Goal: Task Accomplishment & Management: Complete application form

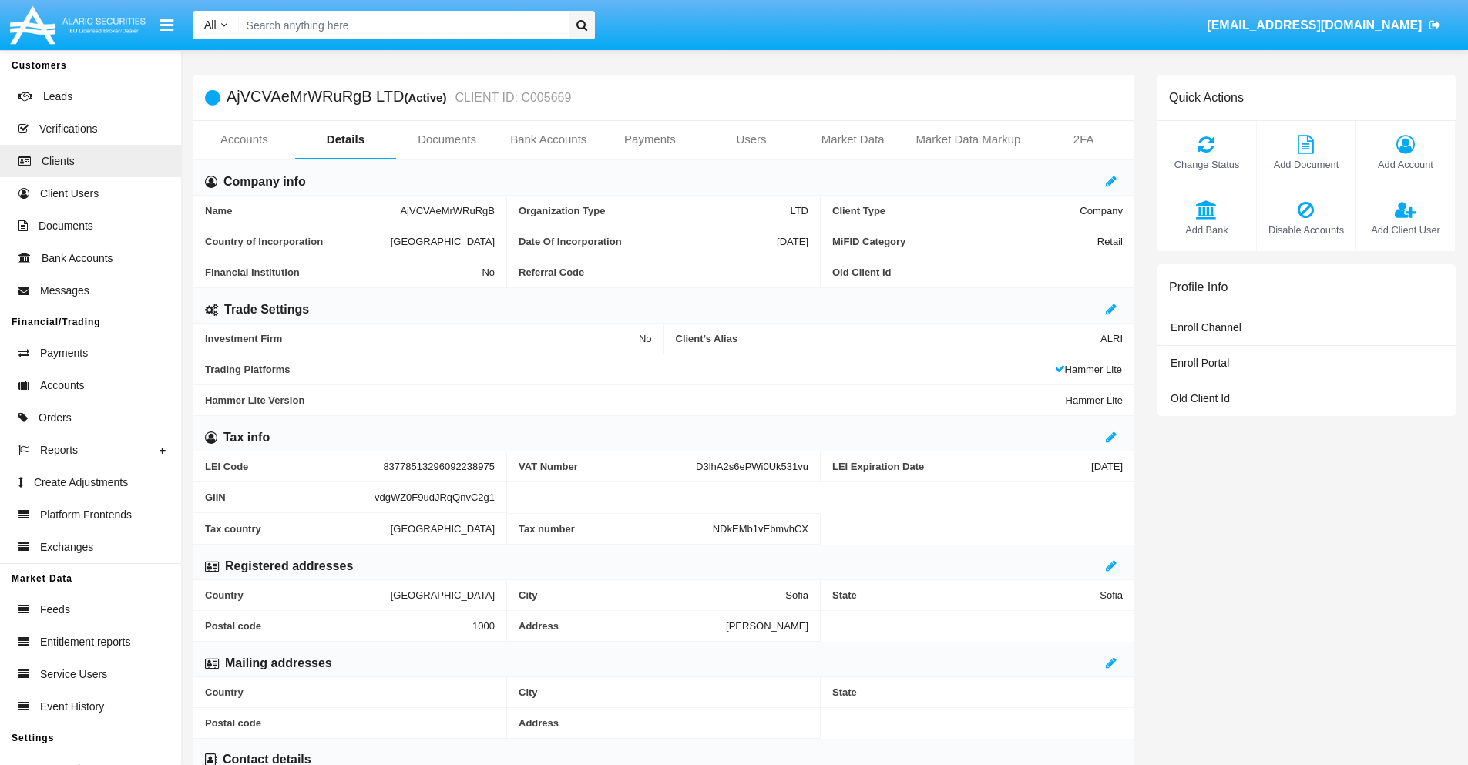
click at [548, 140] on link "Bank Accounts" at bounding box center [549, 139] width 102 height 37
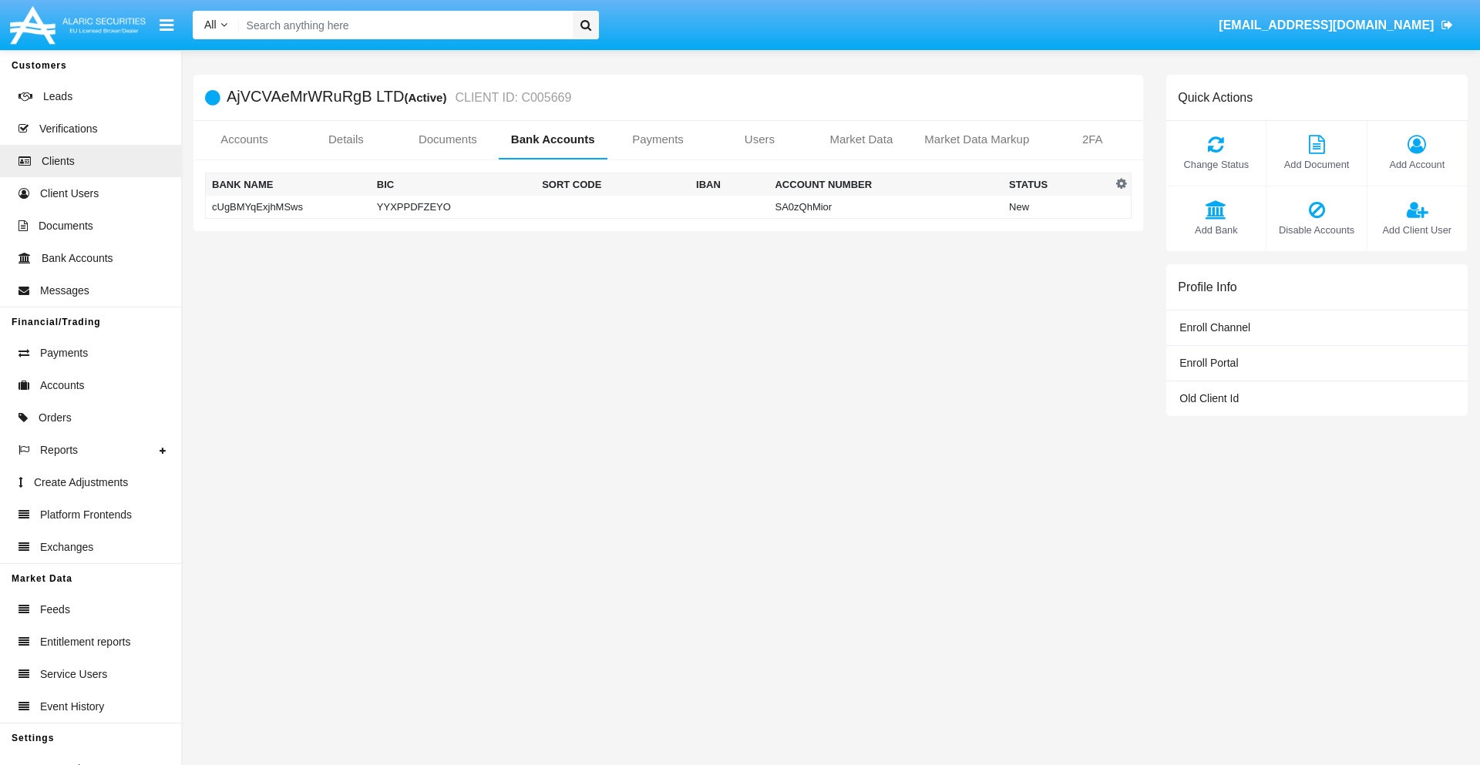
click at [287, 207] on td "cUgBMYqExjhMSws" at bounding box center [288, 207] width 165 height 23
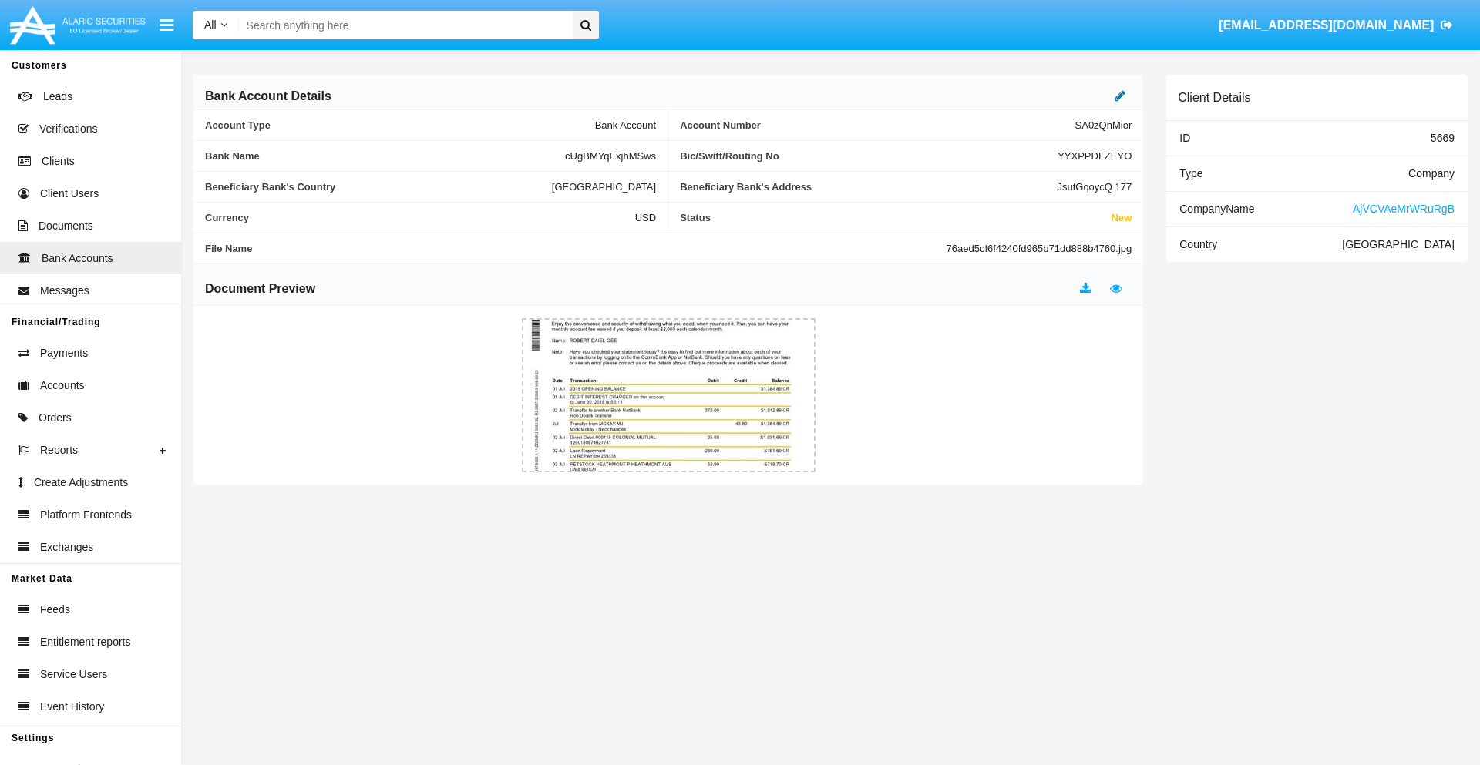
click at [1120, 96] on icon at bounding box center [1119, 95] width 11 height 12
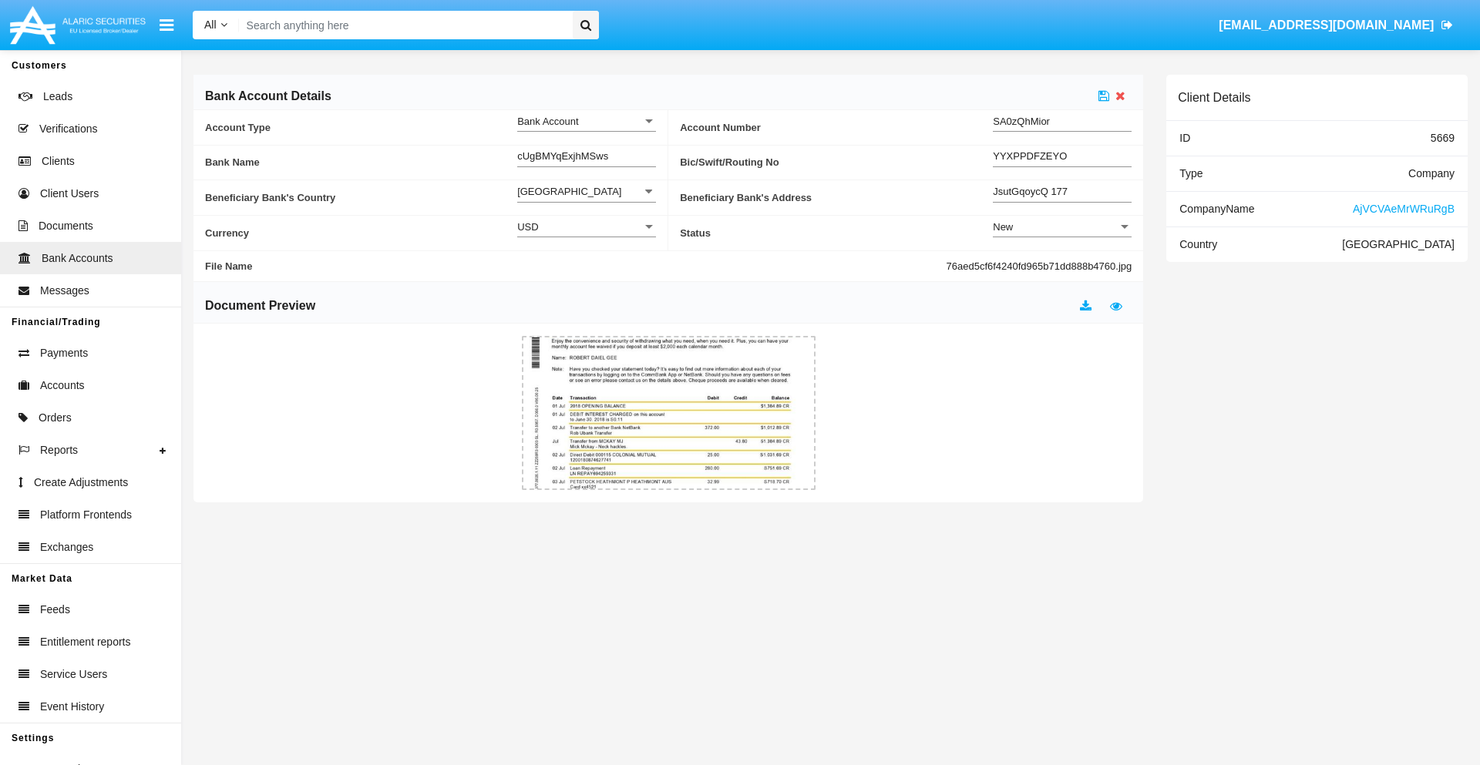
click at [1062, 227] on div "New" at bounding box center [1055, 226] width 125 height 13
click at [1062, 265] on span "Active" at bounding box center [1062, 265] width 139 height 30
click at [1104, 96] on icon at bounding box center [1103, 95] width 11 height 12
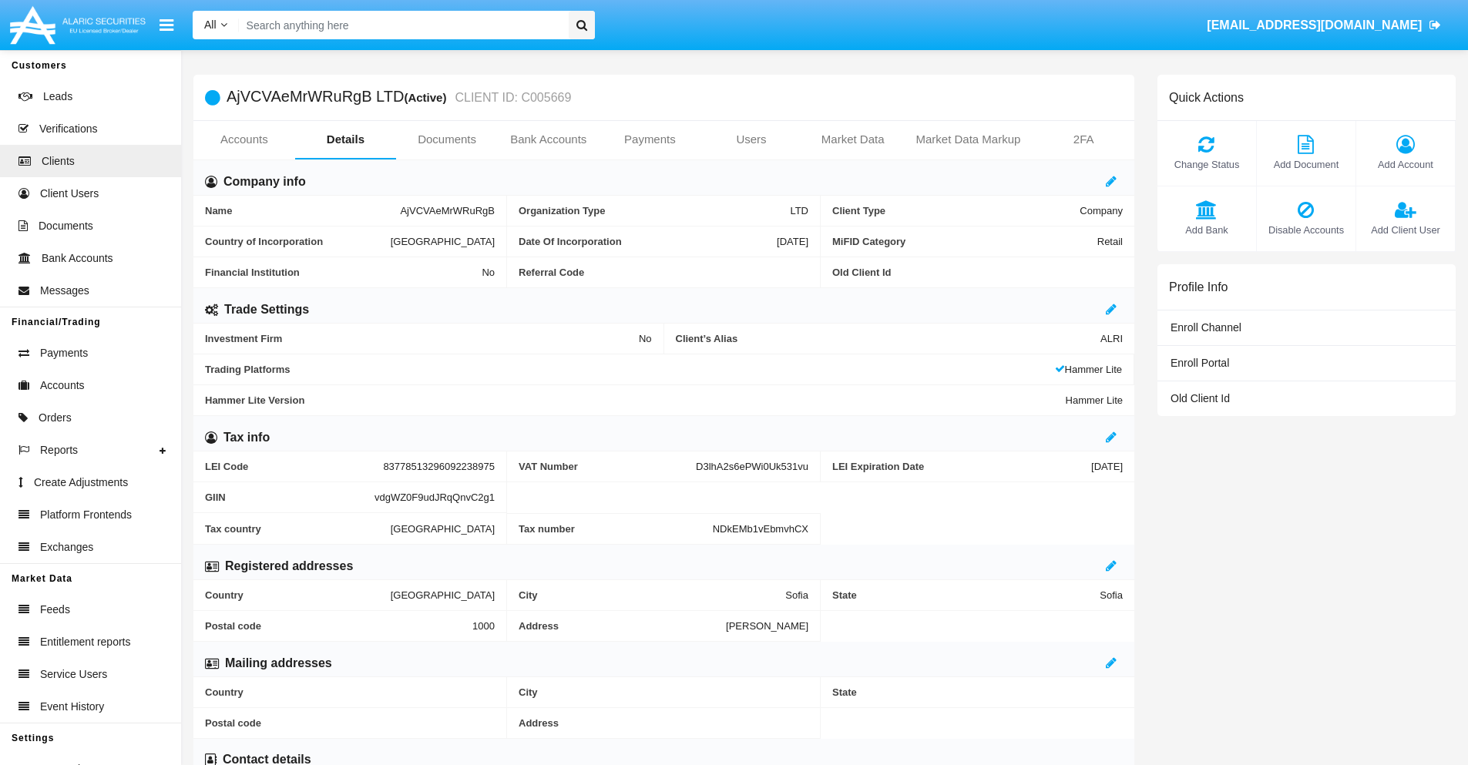
click at [548, 140] on link "Bank Accounts" at bounding box center [549, 139] width 102 height 37
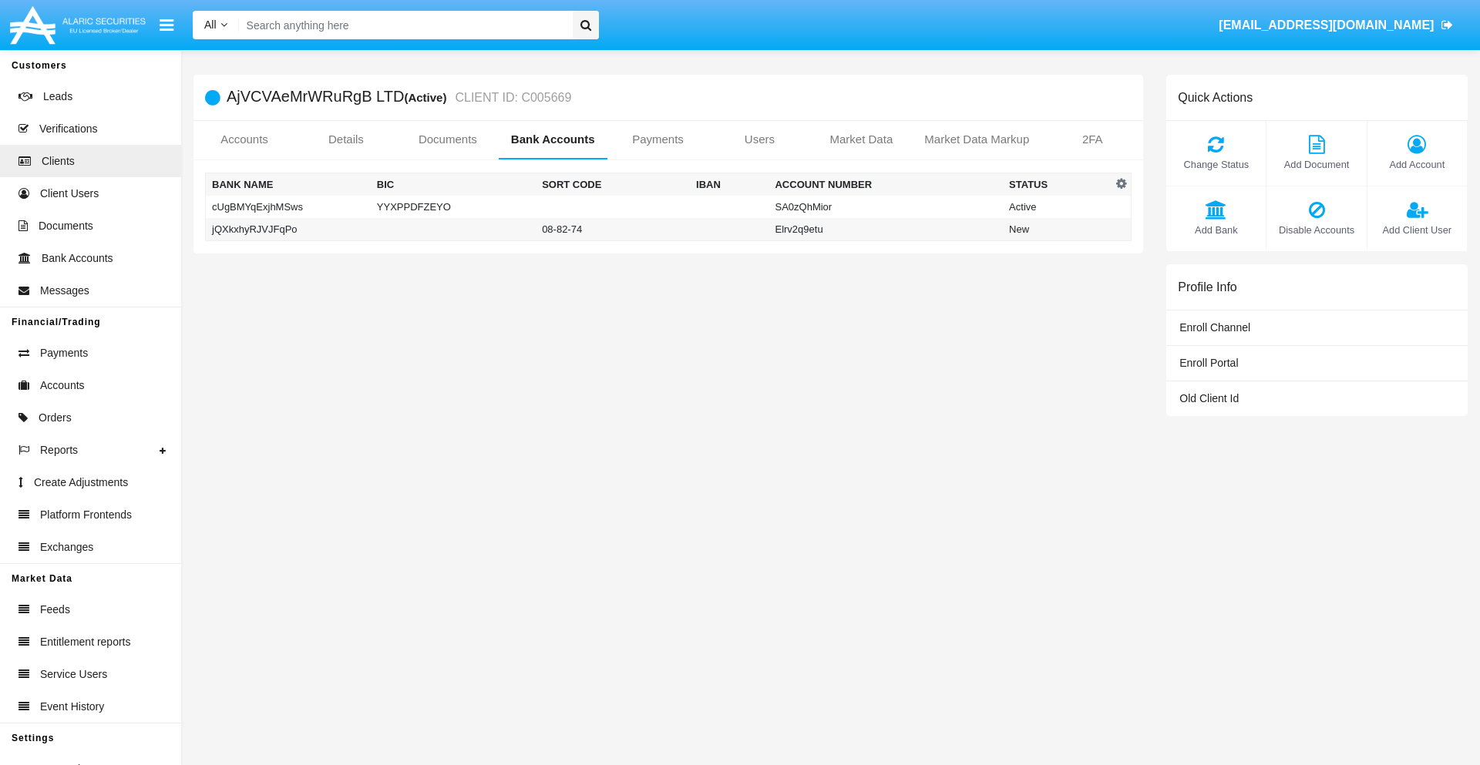
click at [287, 229] on td "jQXkxhyRJVJFqPo" at bounding box center [288, 229] width 165 height 23
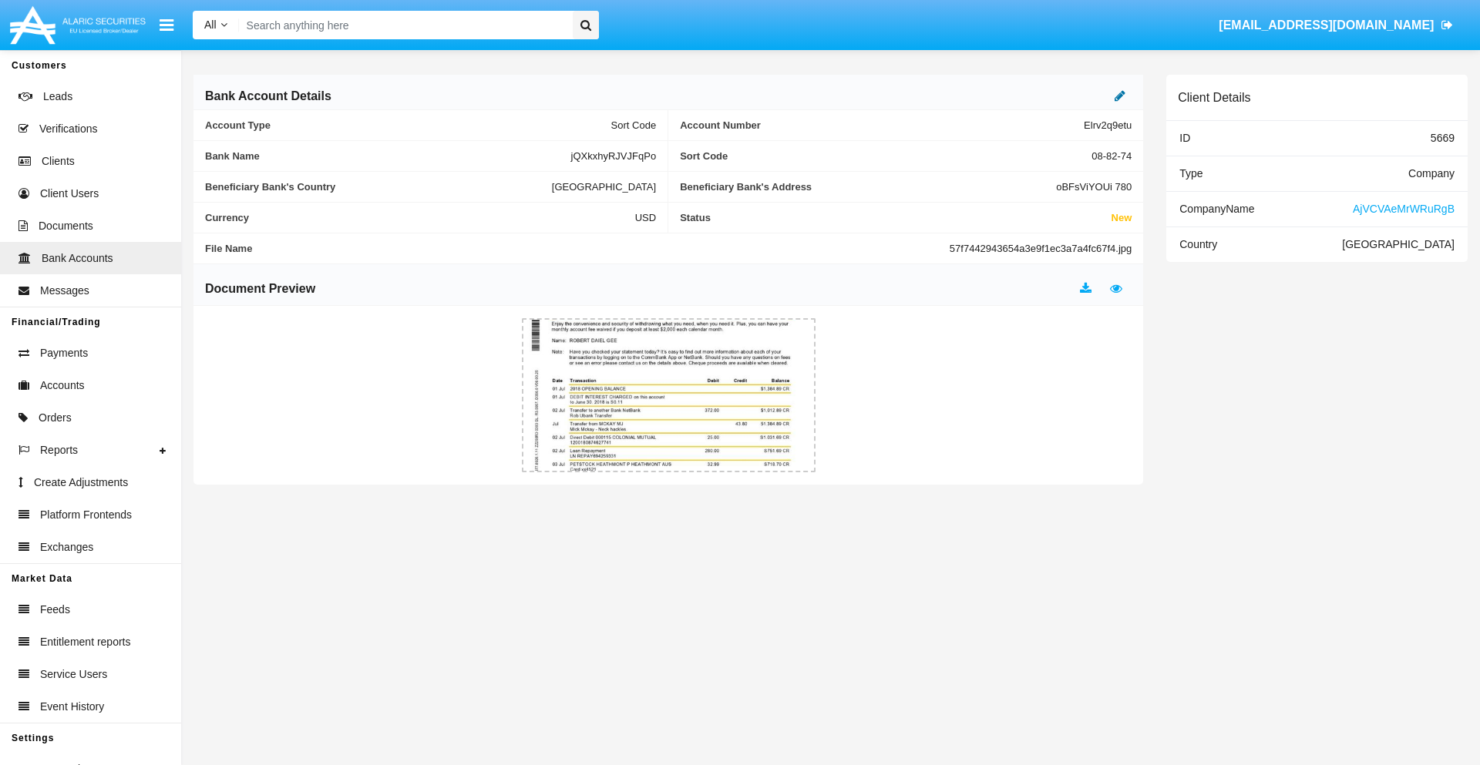
click at [1120, 96] on icon at bounding box center [1119, 95] width 11 height 12
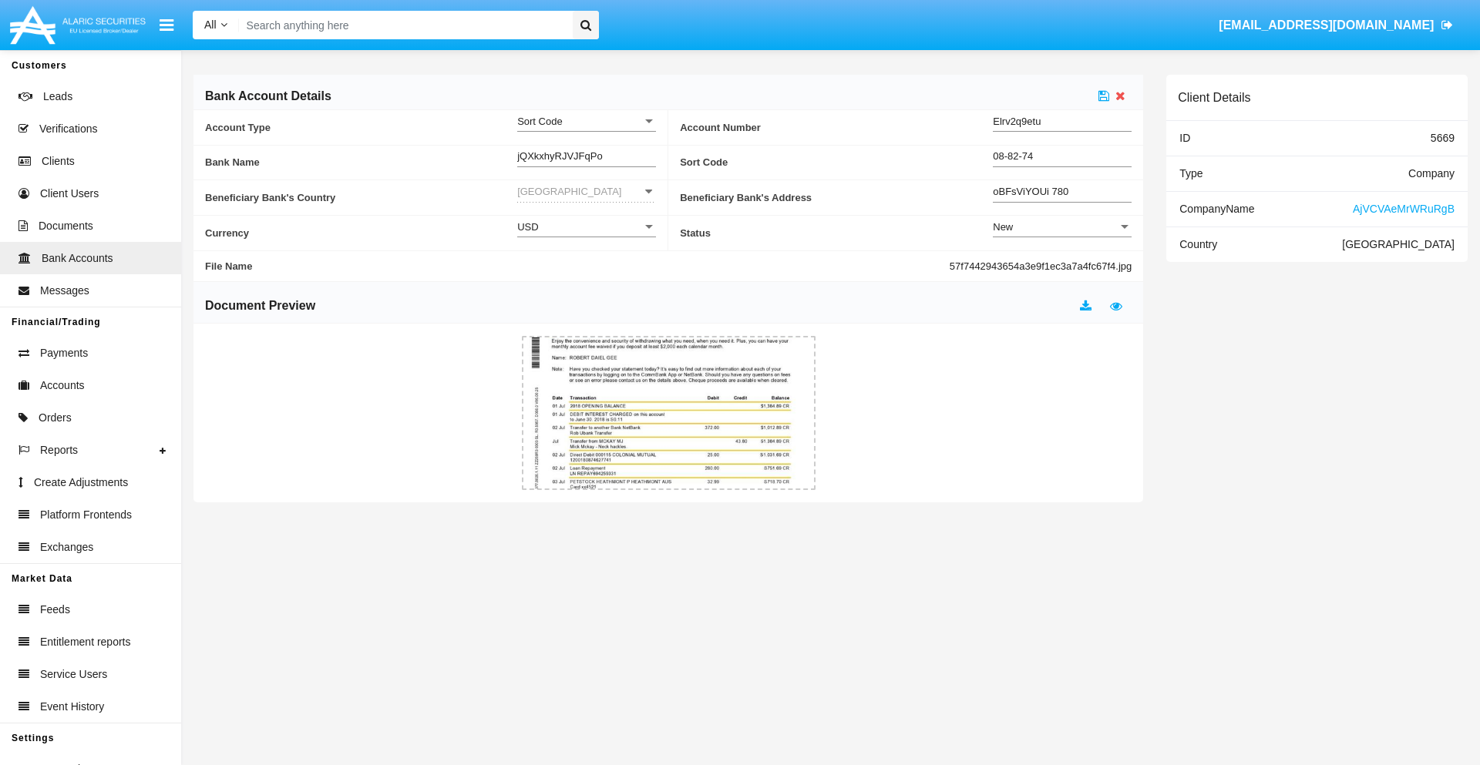
click at [1062, 227] on div "New" at bounding box center [1055, 226] width 125 height 13
click at [1062, 265] on span "Active" at bounding box center [1062, 265] width 139 height 30
click at [1104, 96] on icon at bounding box center [1103, 95] width 11 height 12
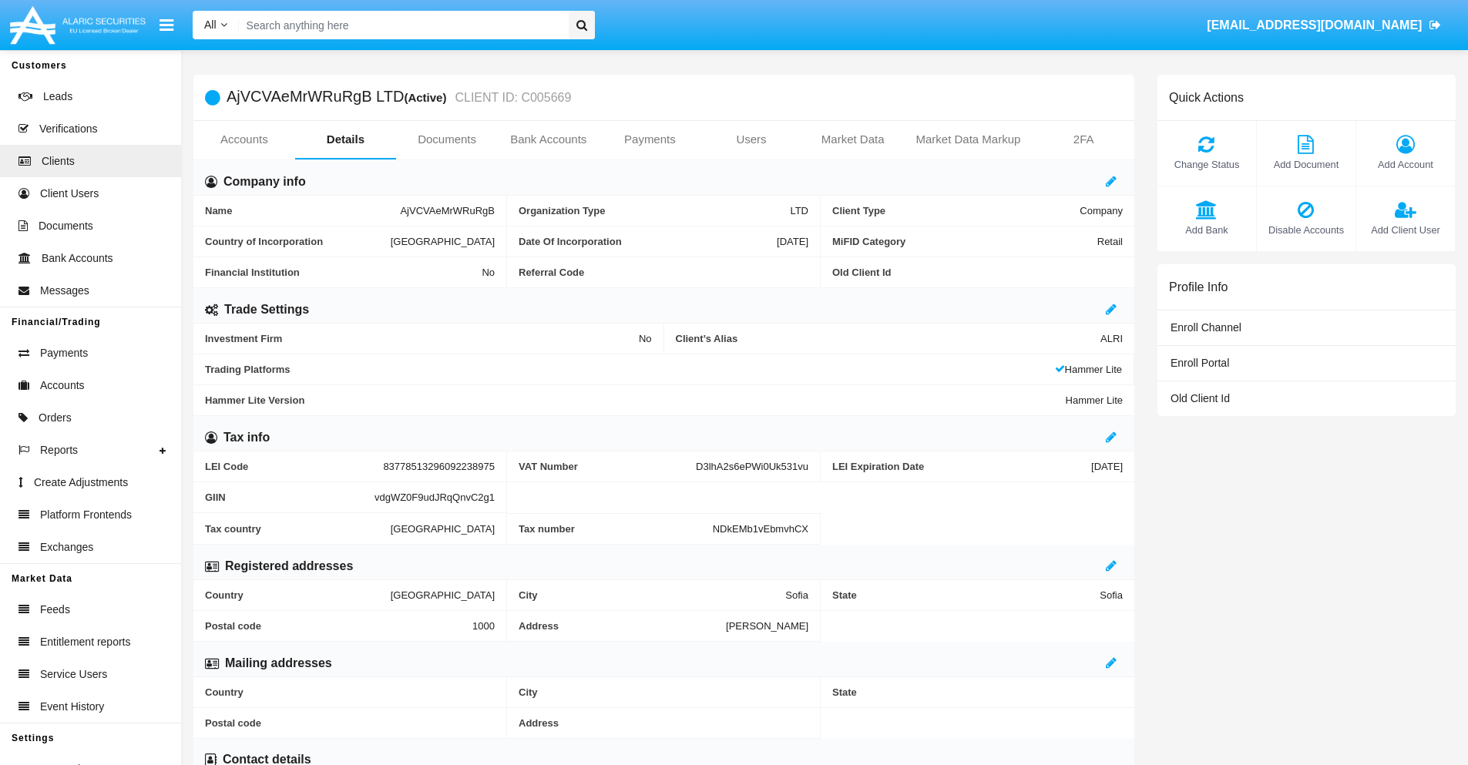
click at [1206, 230] on span "Add Bank" at bounding box center [1206, 230] width 83 height 15
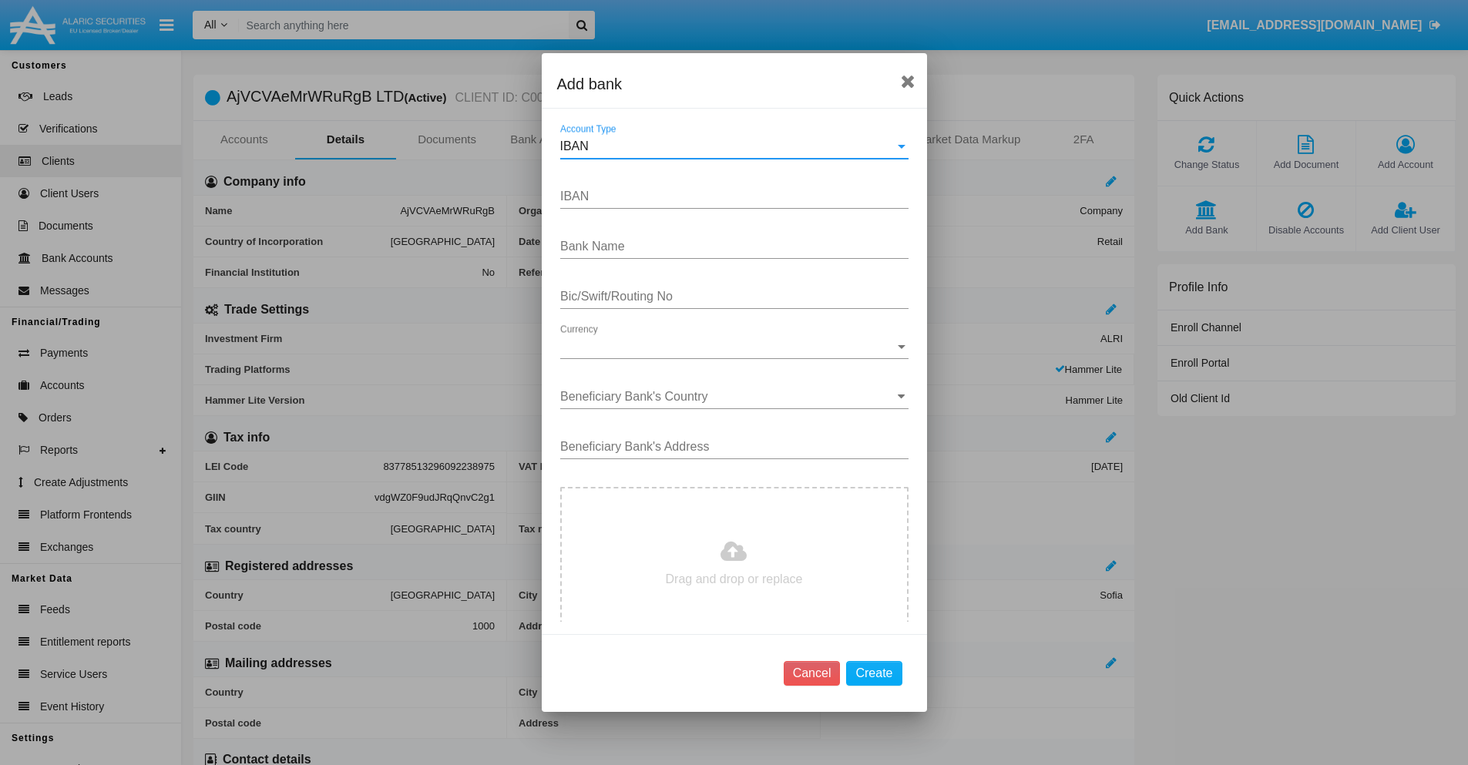
click at [728, 146] on div "IBAN" at bounding box center [727, 147] width 335 height 14
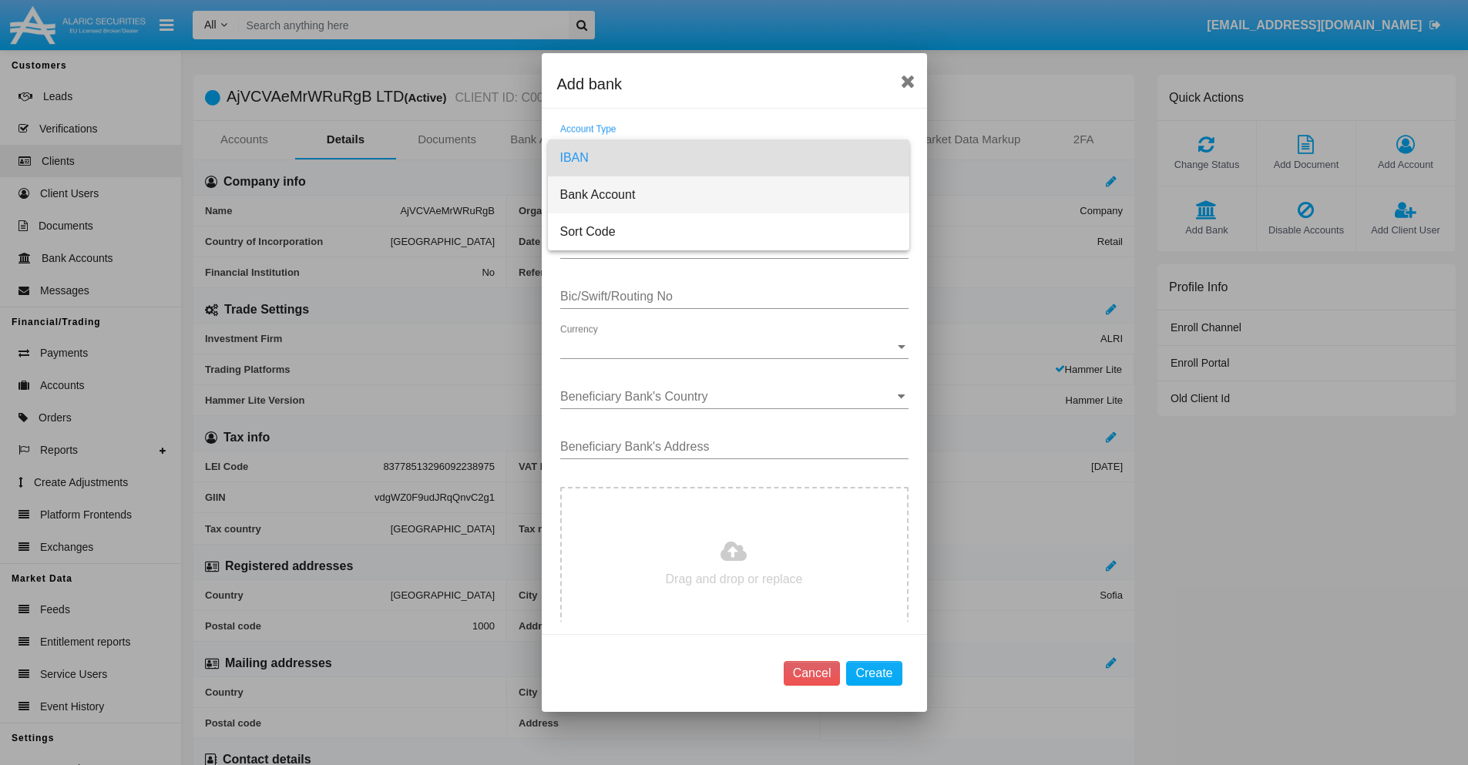
click at [728, 195] on span "Bank Account" at bounding box center [728, 195] width 337 height 37
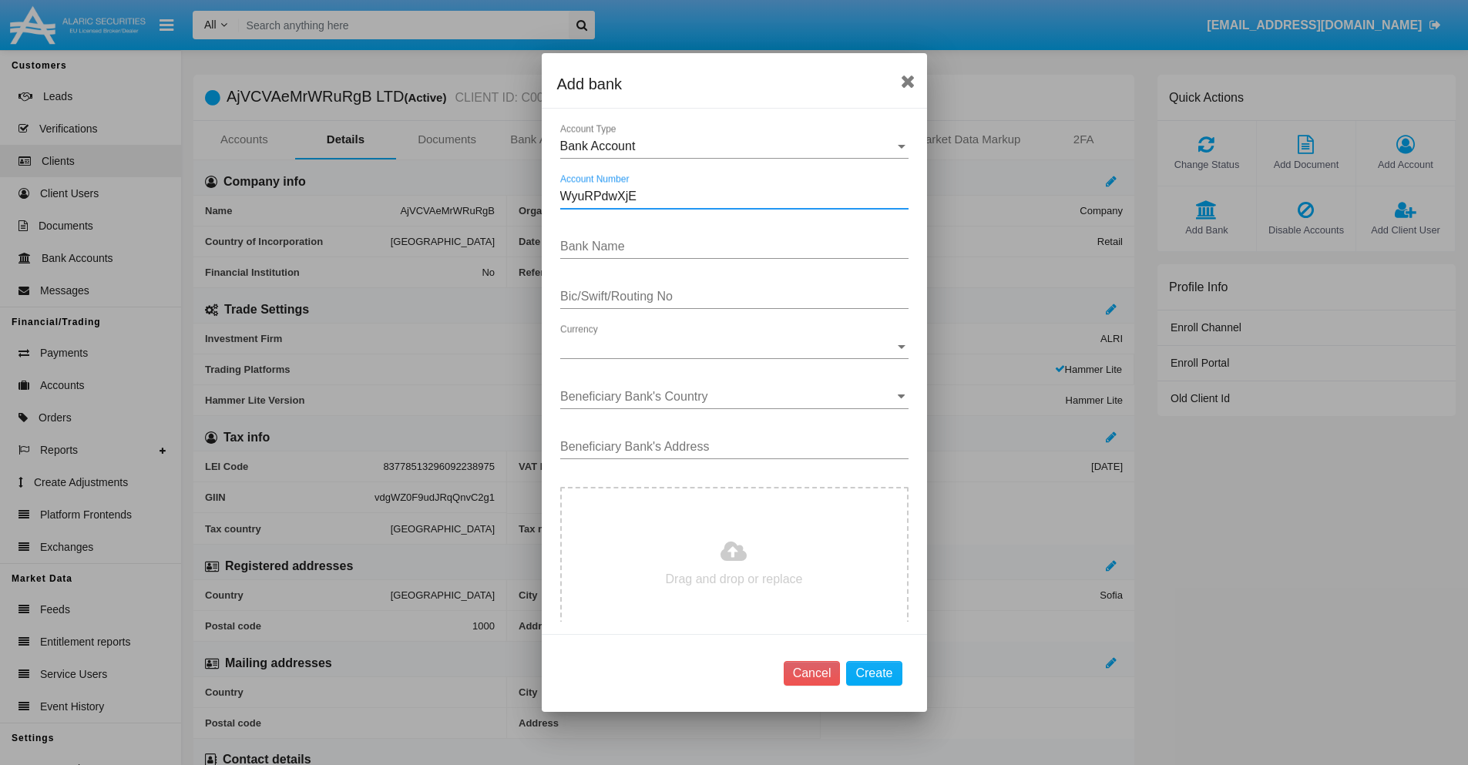
type input "WyuRPdwXjE"
type input "CdJBZqvtlACZPtt"
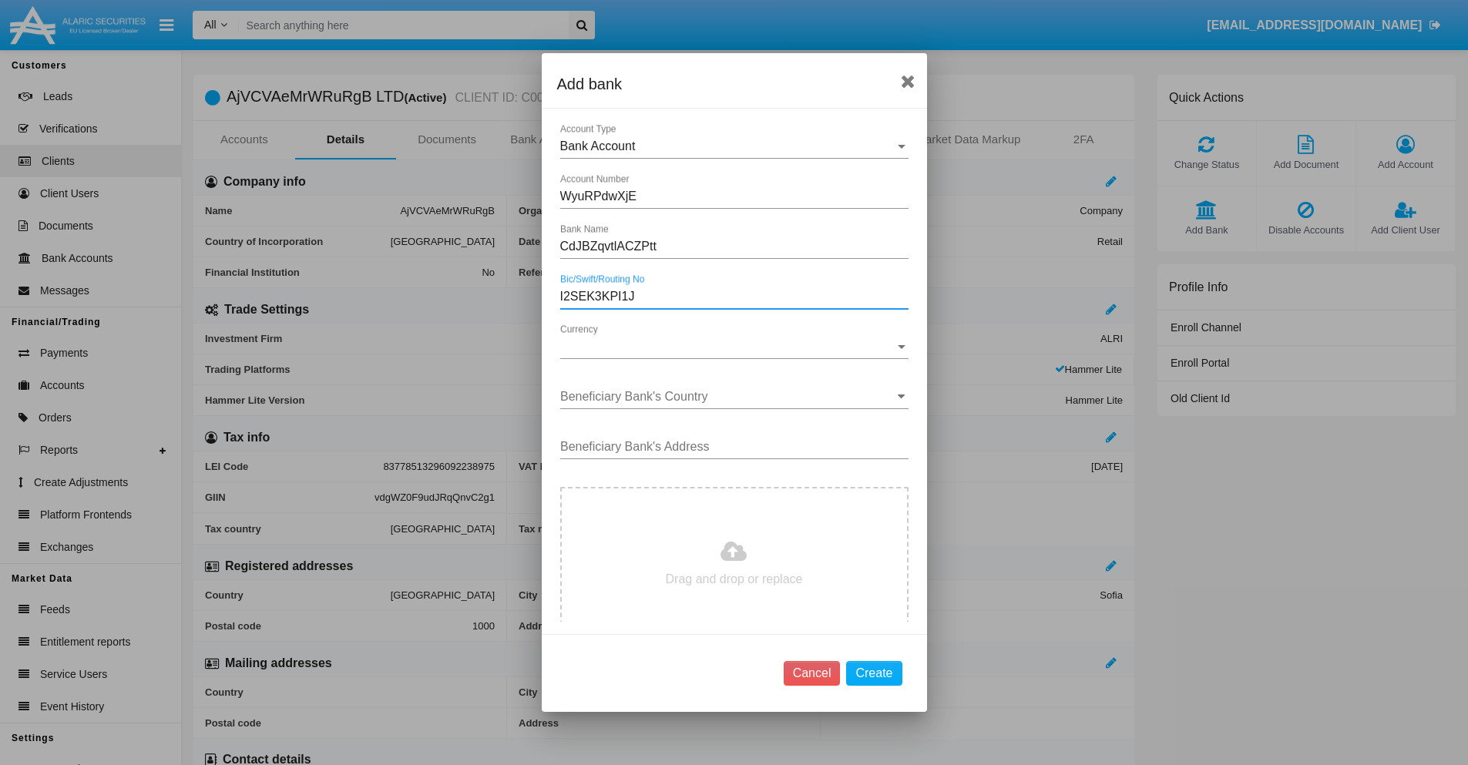
type input "I2SEK3KPI1J"
click at [728, 347] on span "Currency" at bounding box center [727, 347] width 335 height 14
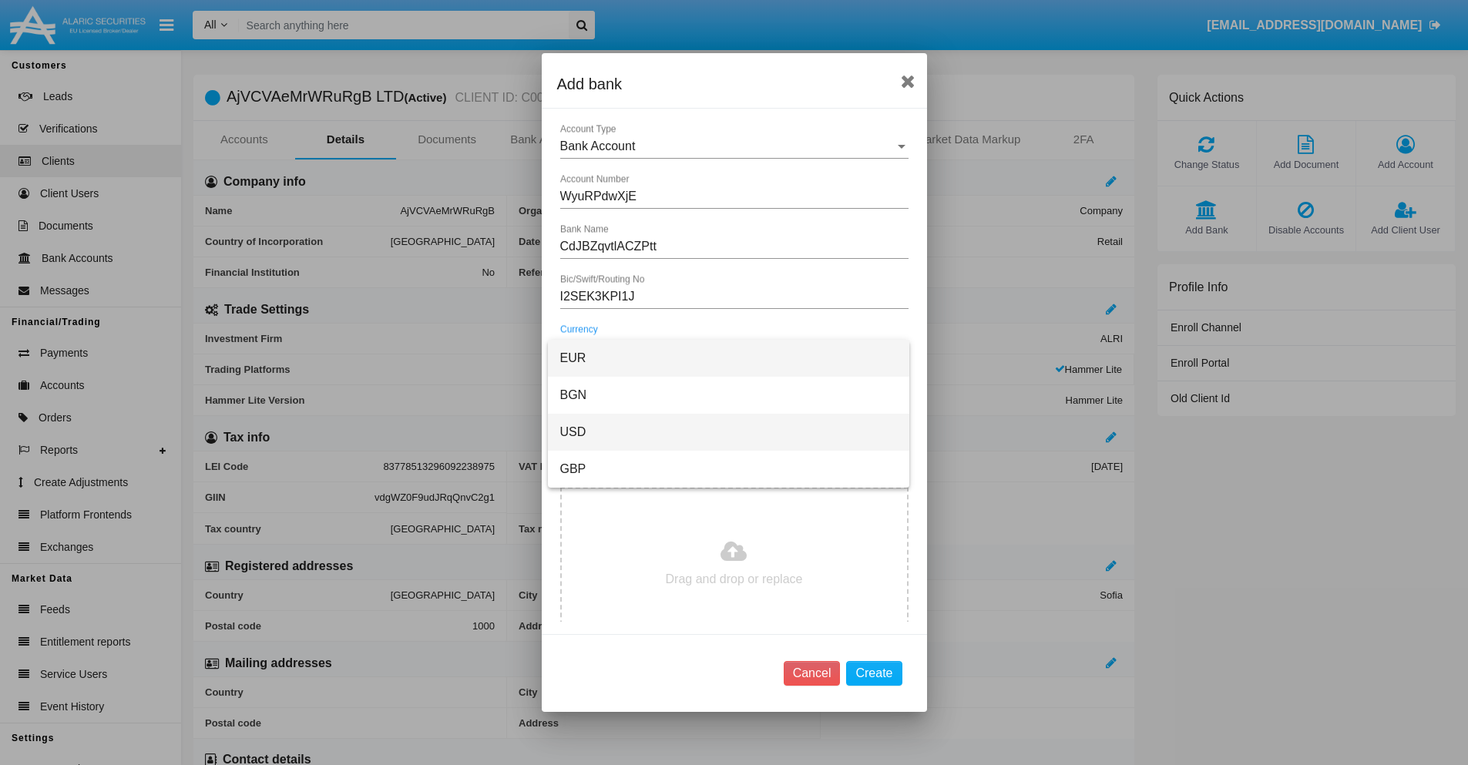
click at [728, 432] on span "USD" at bounding box center [728, 432] width 337 height 37
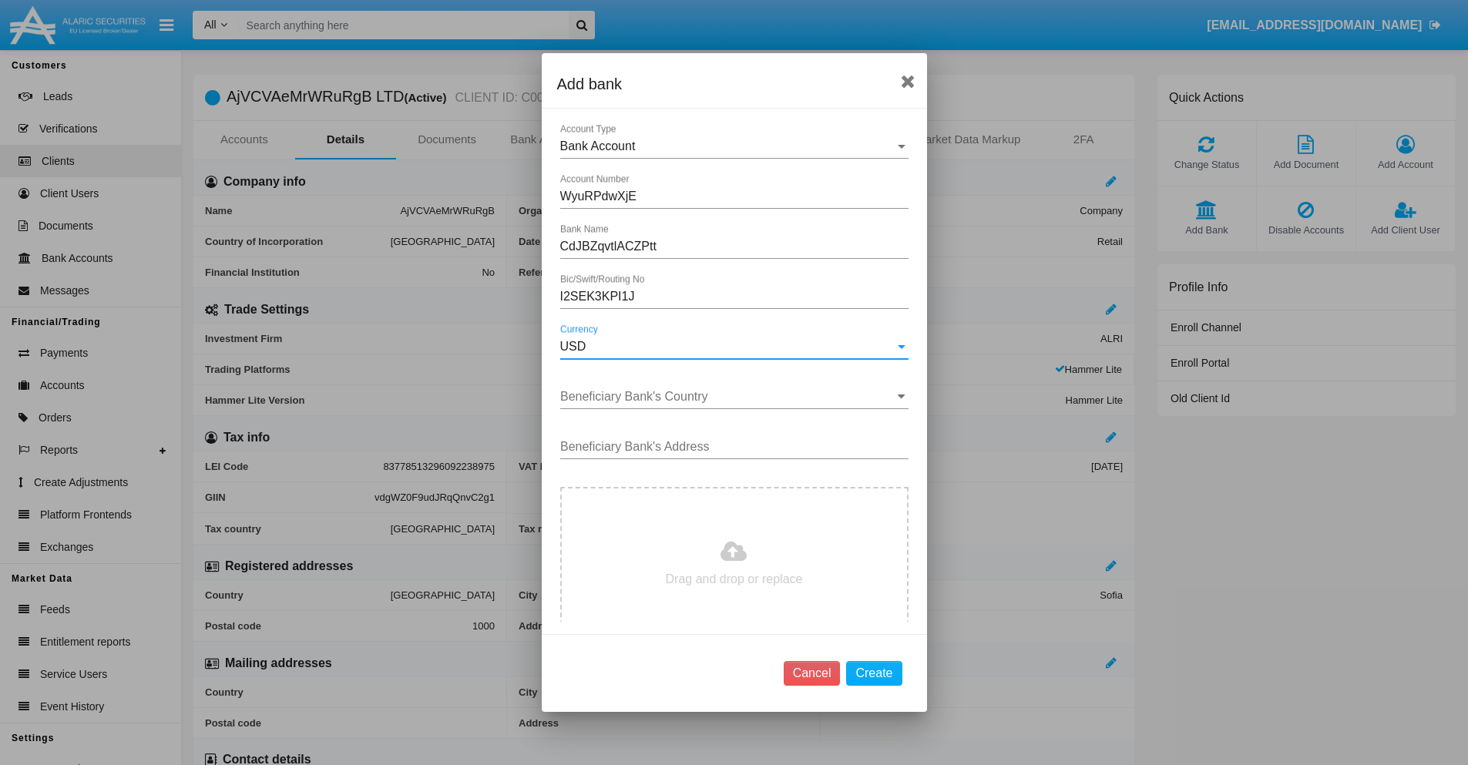
click at [728, 397] on input "Beneficiary Bank's Country" at bounding box center [734, 397] width 348 height 14
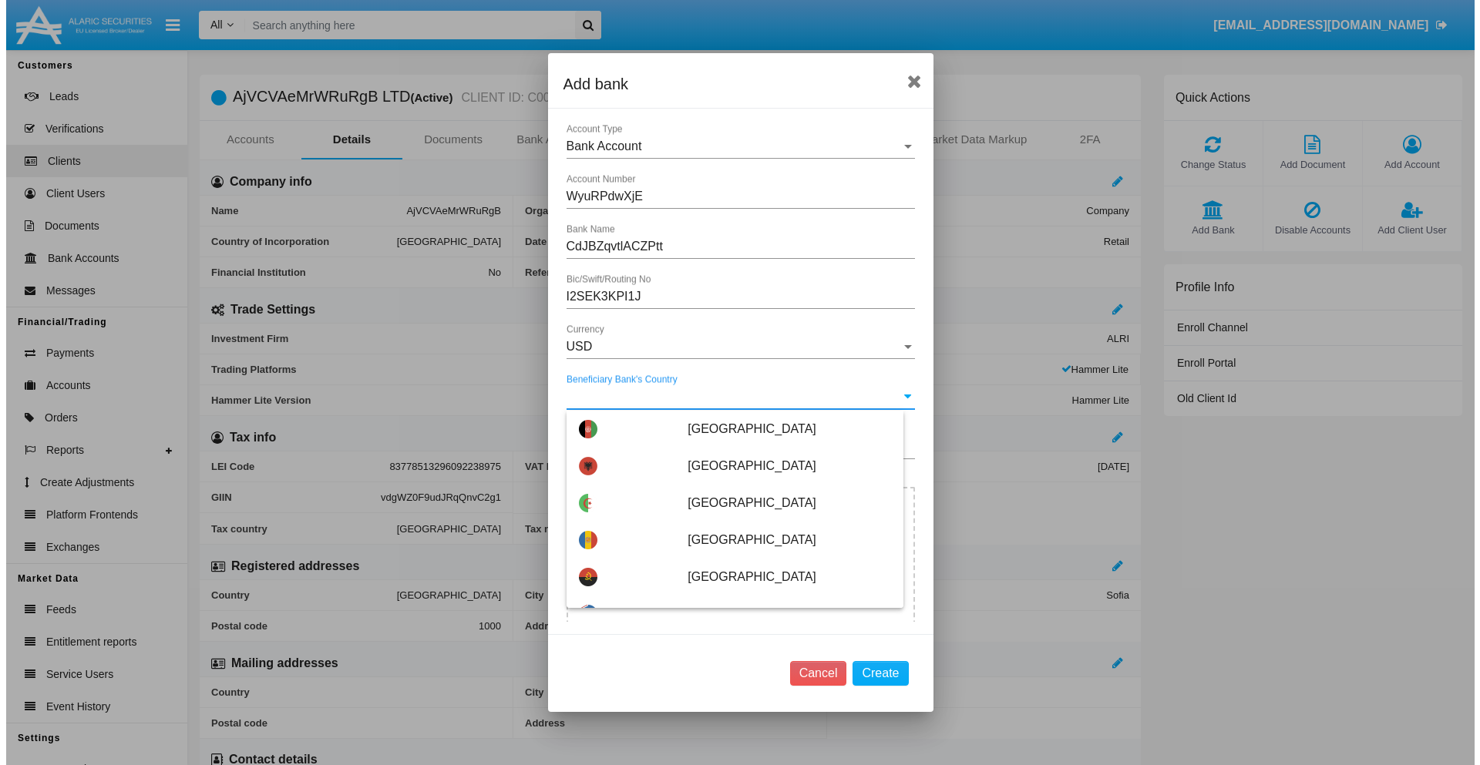
scroll to position [4575, 0]
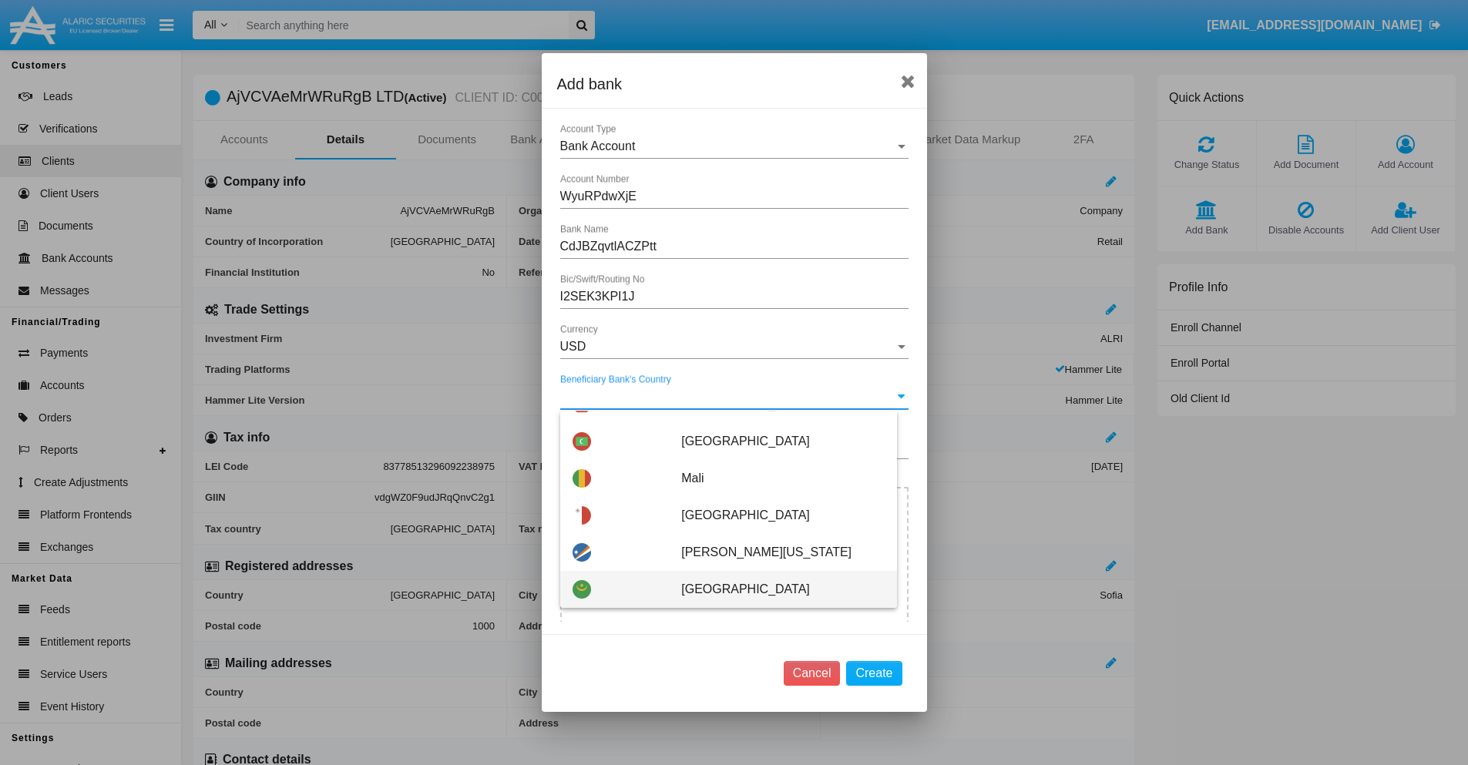
click at [775, 590] on span "Mauritania" at bounding box center [782, 589] width 203 height 37
type input "Mauritania"
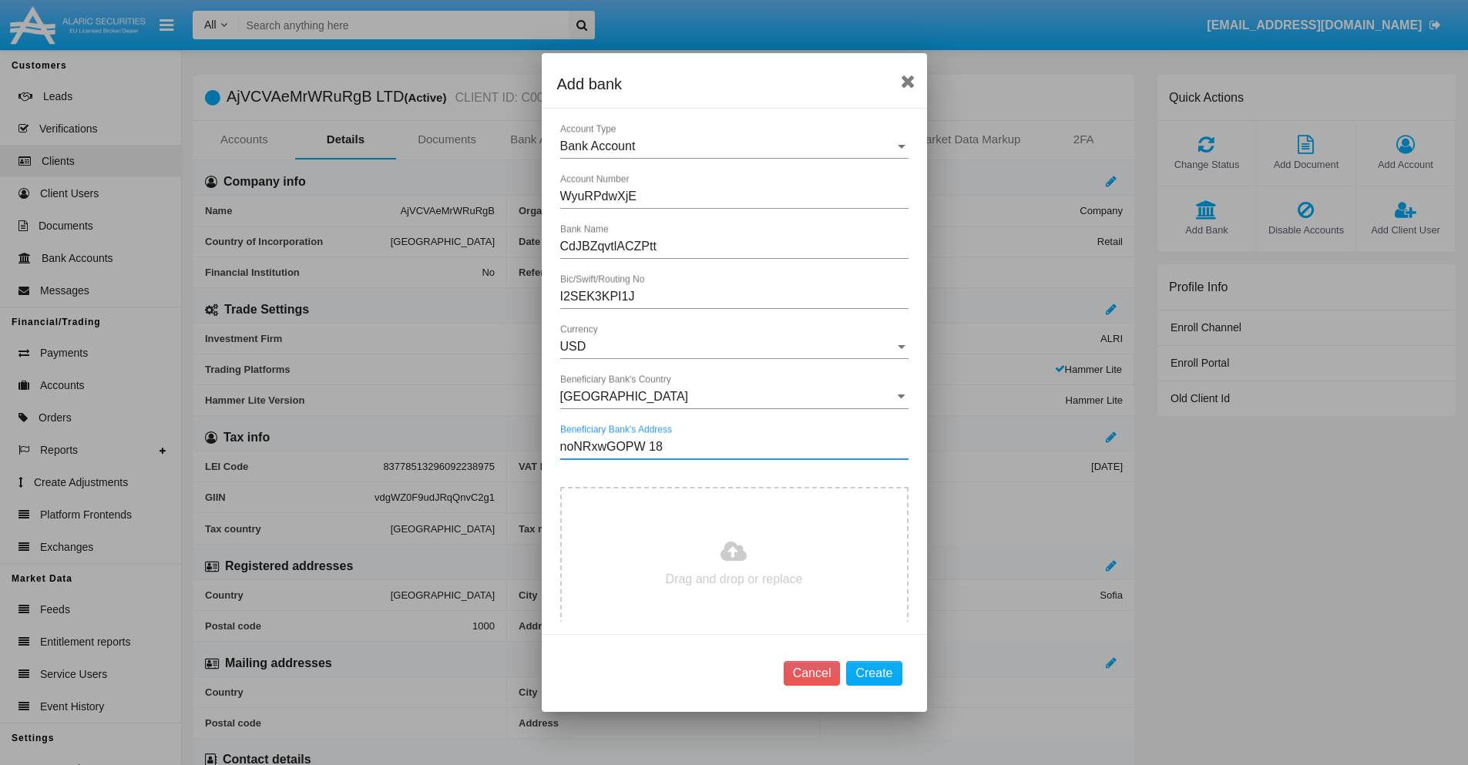
type input "noNRxwGOPW 184"
type input "C:\fakepath\bank-statement.png"
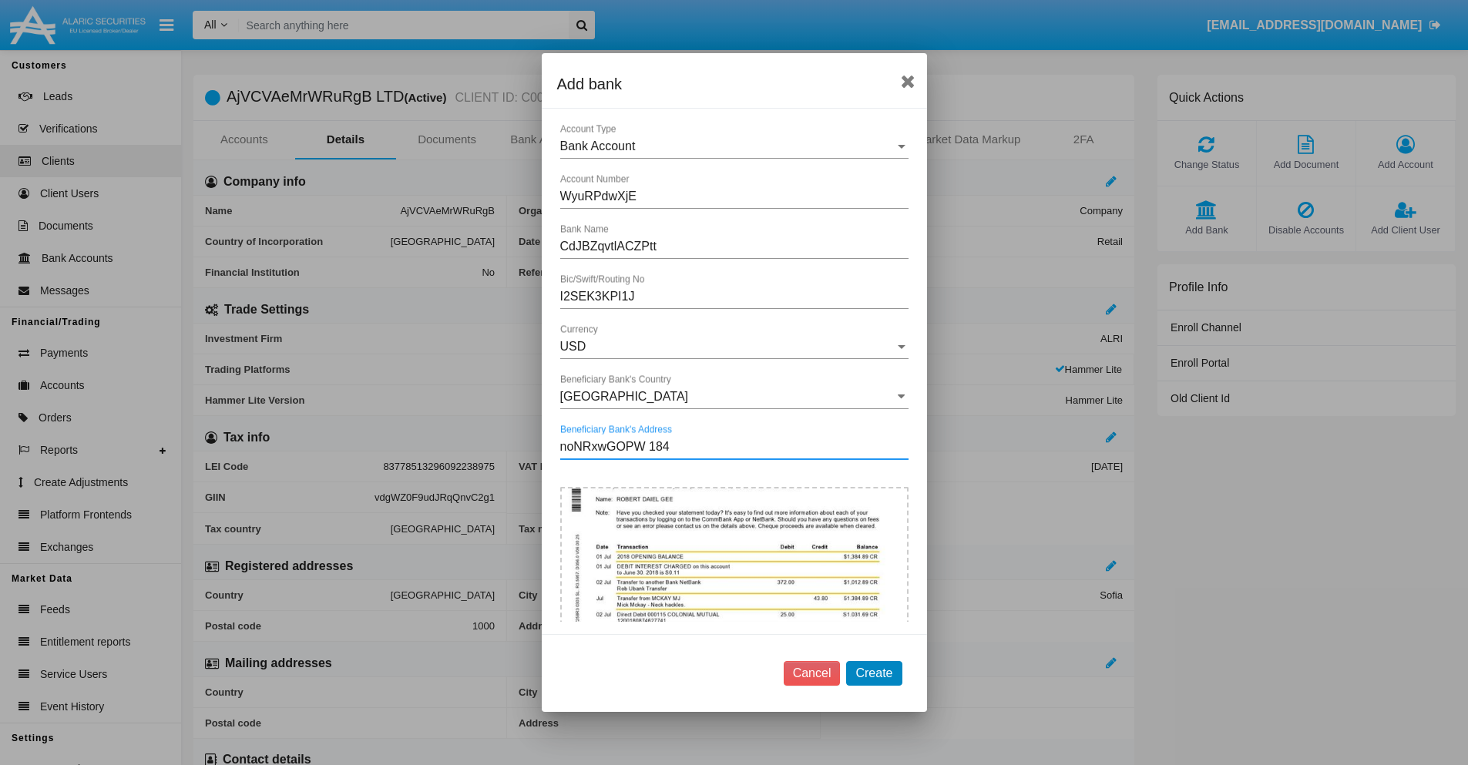
click at [874, 673] on button "Create" at bounding box center [873, 673] width 55 height 25
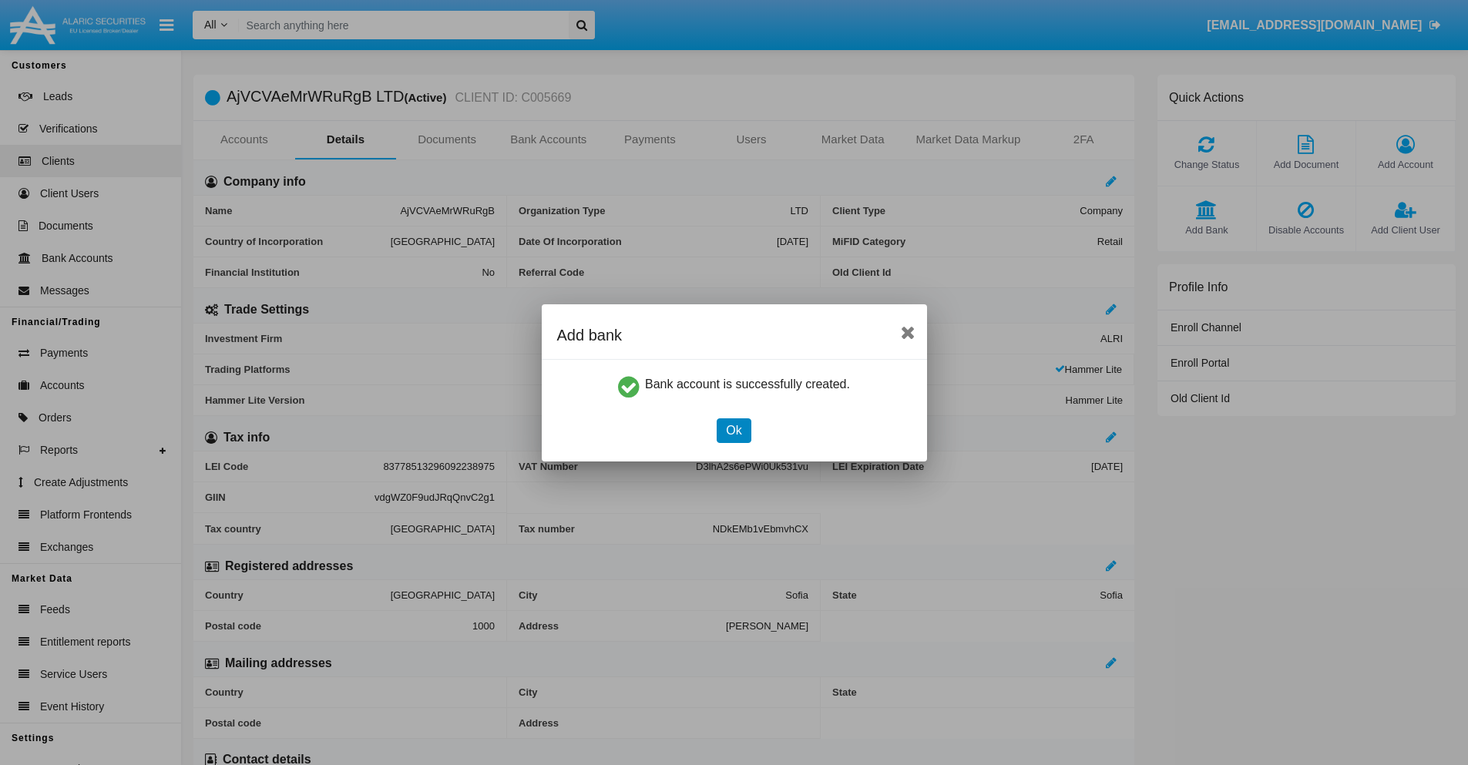
click at [734, 430] on button "Ok" at bounding box center [734, 431] width 34 height 25
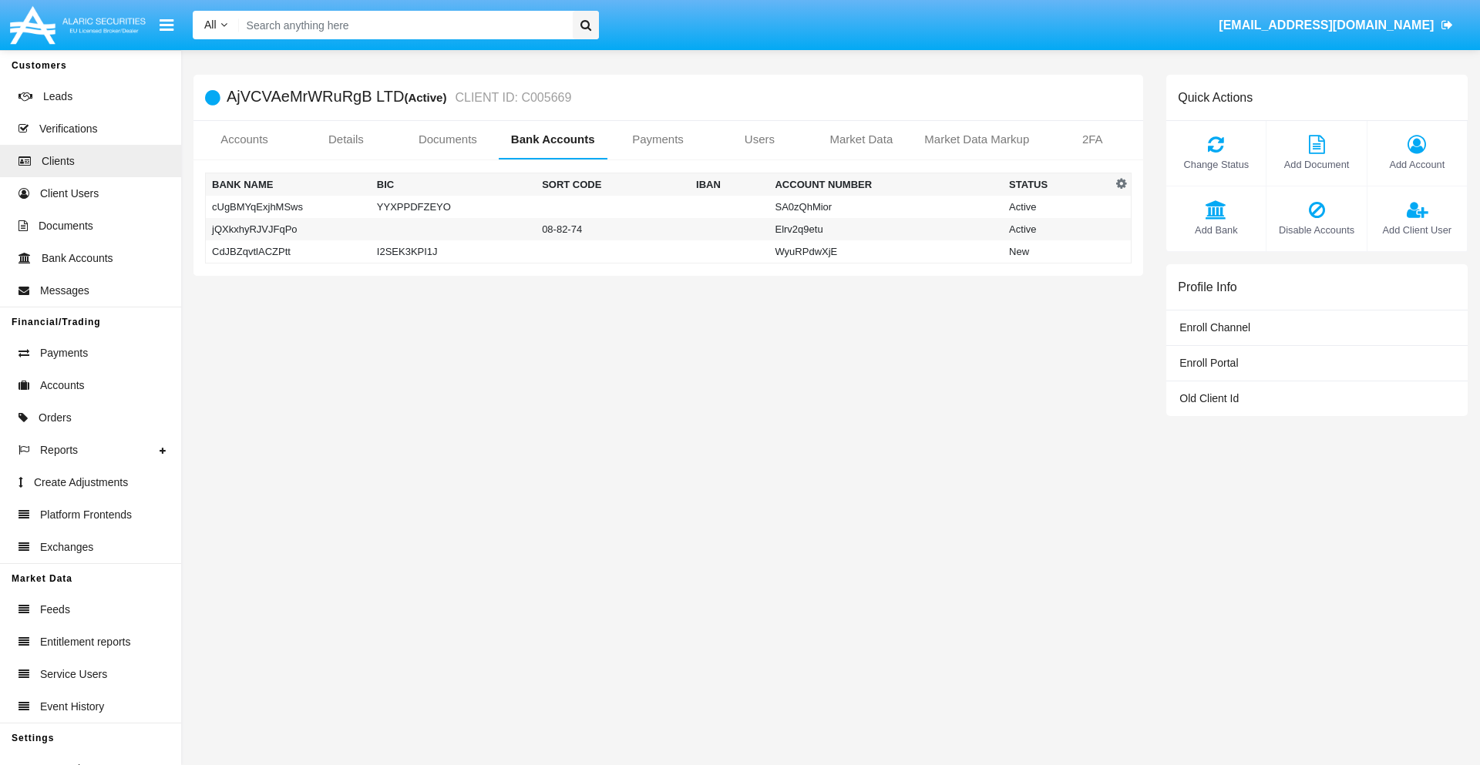
click at [287, 251] on td "CdJBZqvtlACZPtt" at bounding box center [288, 251] width 165 height 23
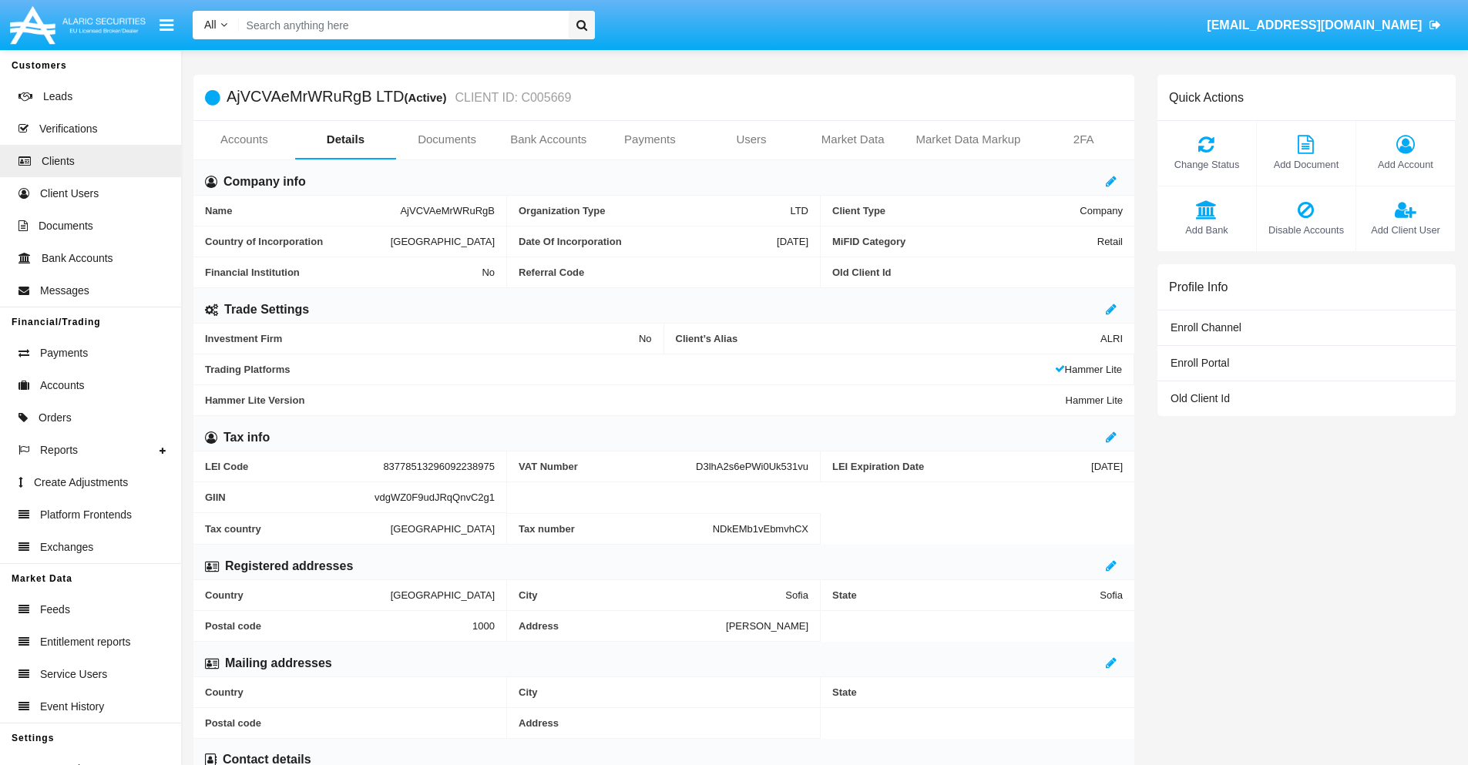
click at [1206, 230] on span "Add Bank" at bounding box center [1206, 230] width 83 height 15
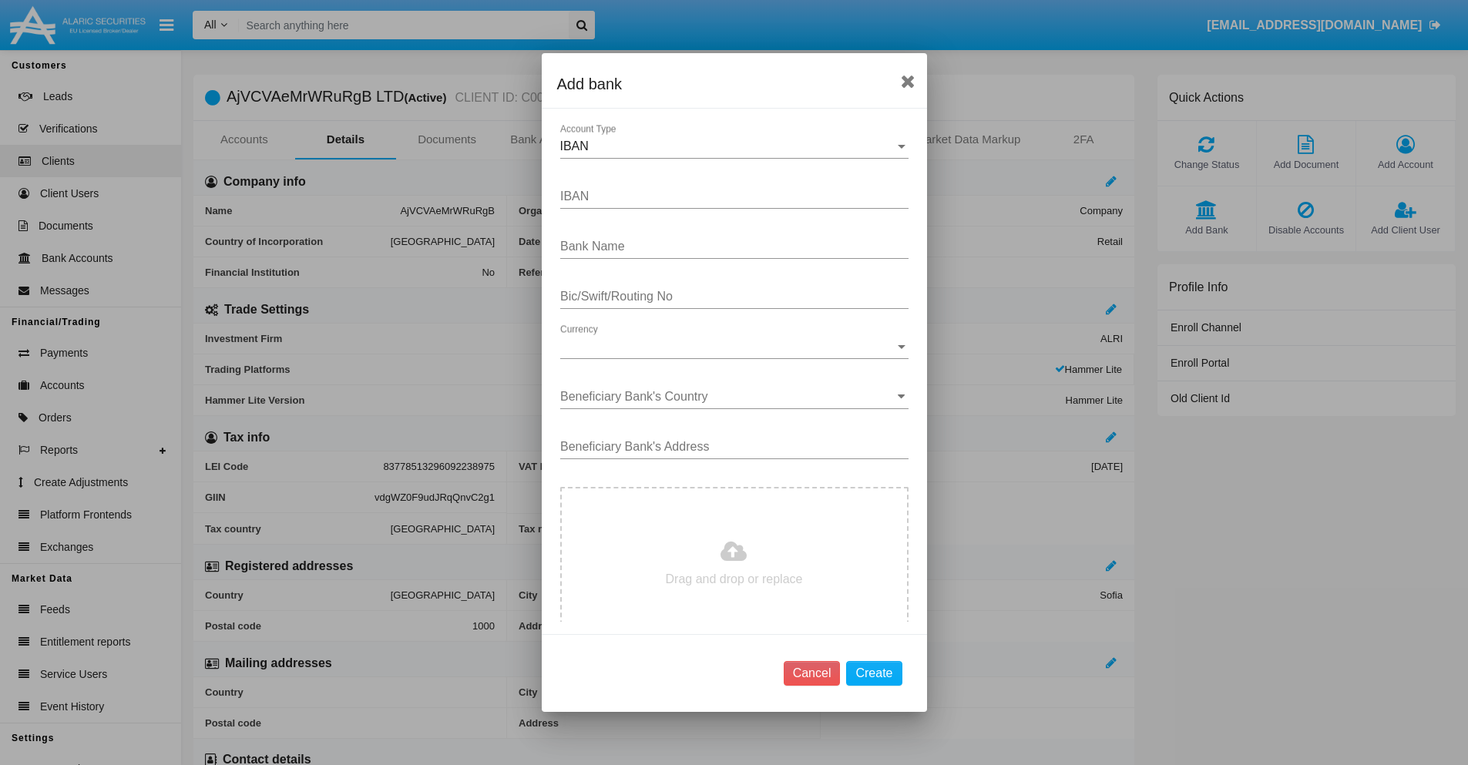
click at [728, 146] on div "IBAN" at bounding box center [727, 147] width 335 height 14
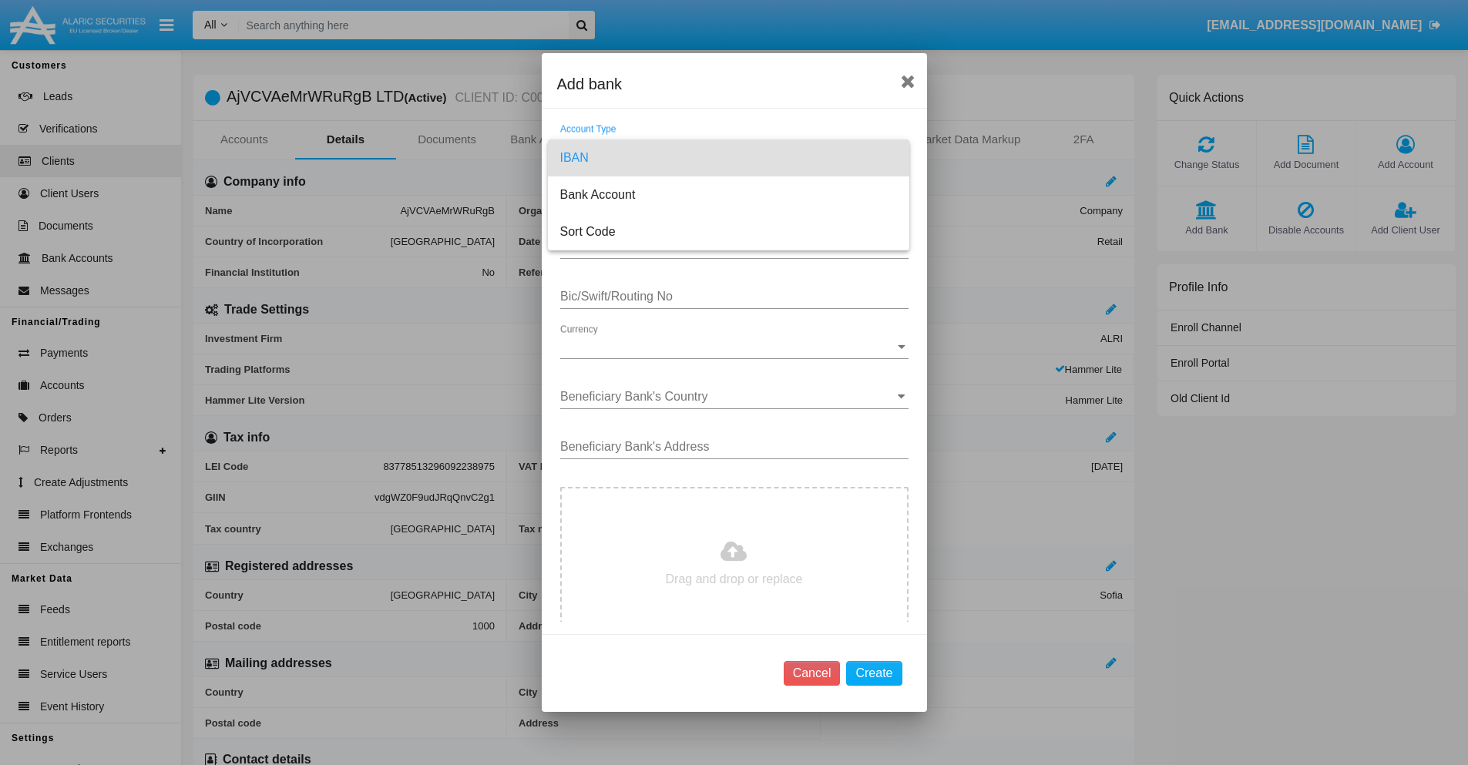
click at [728, 158] on span "IBAN" at bounding box center [728, 158] width 337 height 37
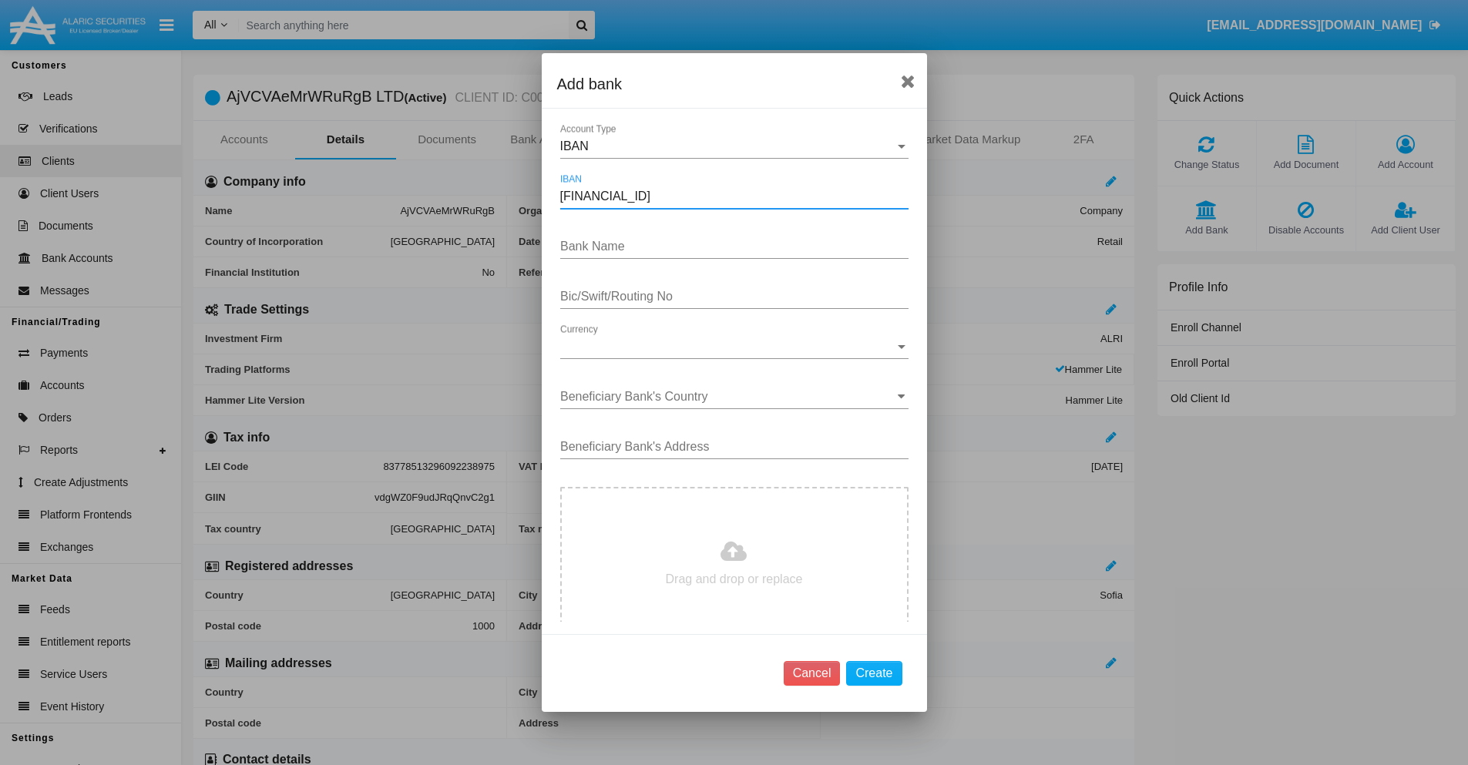
type input "DE31500105175143186793"
type input "sPoWHQXJzcTOKhc"
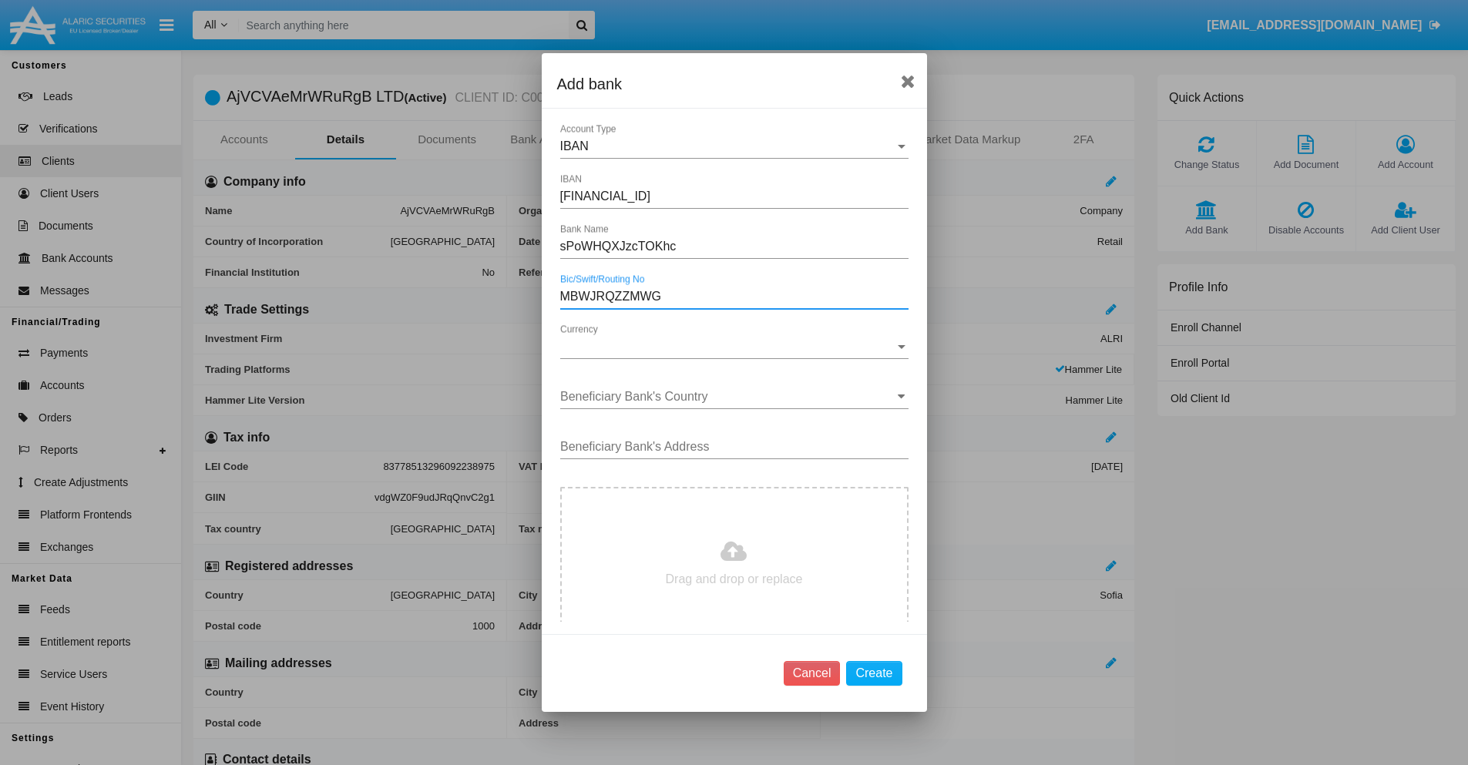
type input "MBWJRQZZMWG"
click at [728, 347] on span "Currency" at bounding box center [727, 347] width 335 height 14
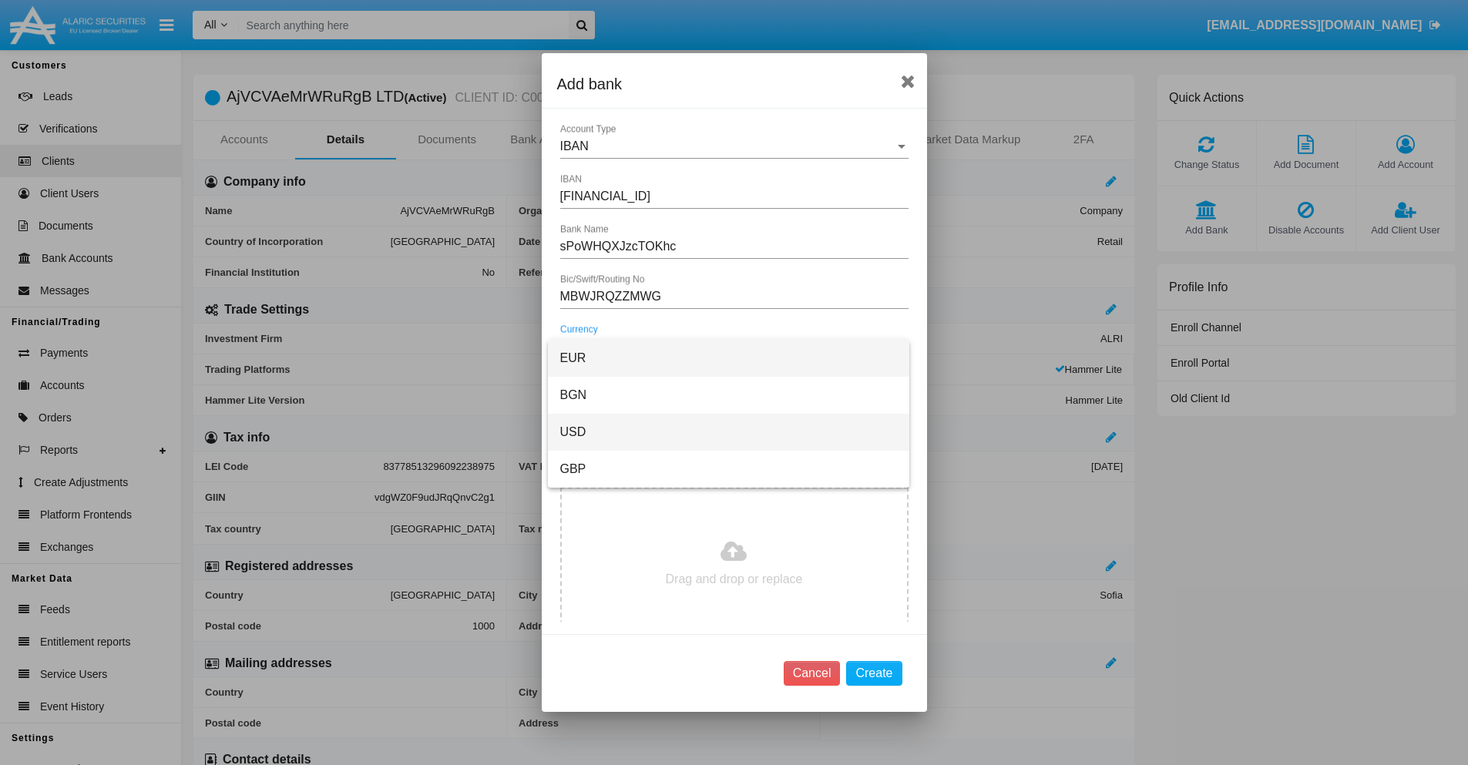
click at [728, 432] on span "USD" at bounding box center [728, 432] width 337 height 37
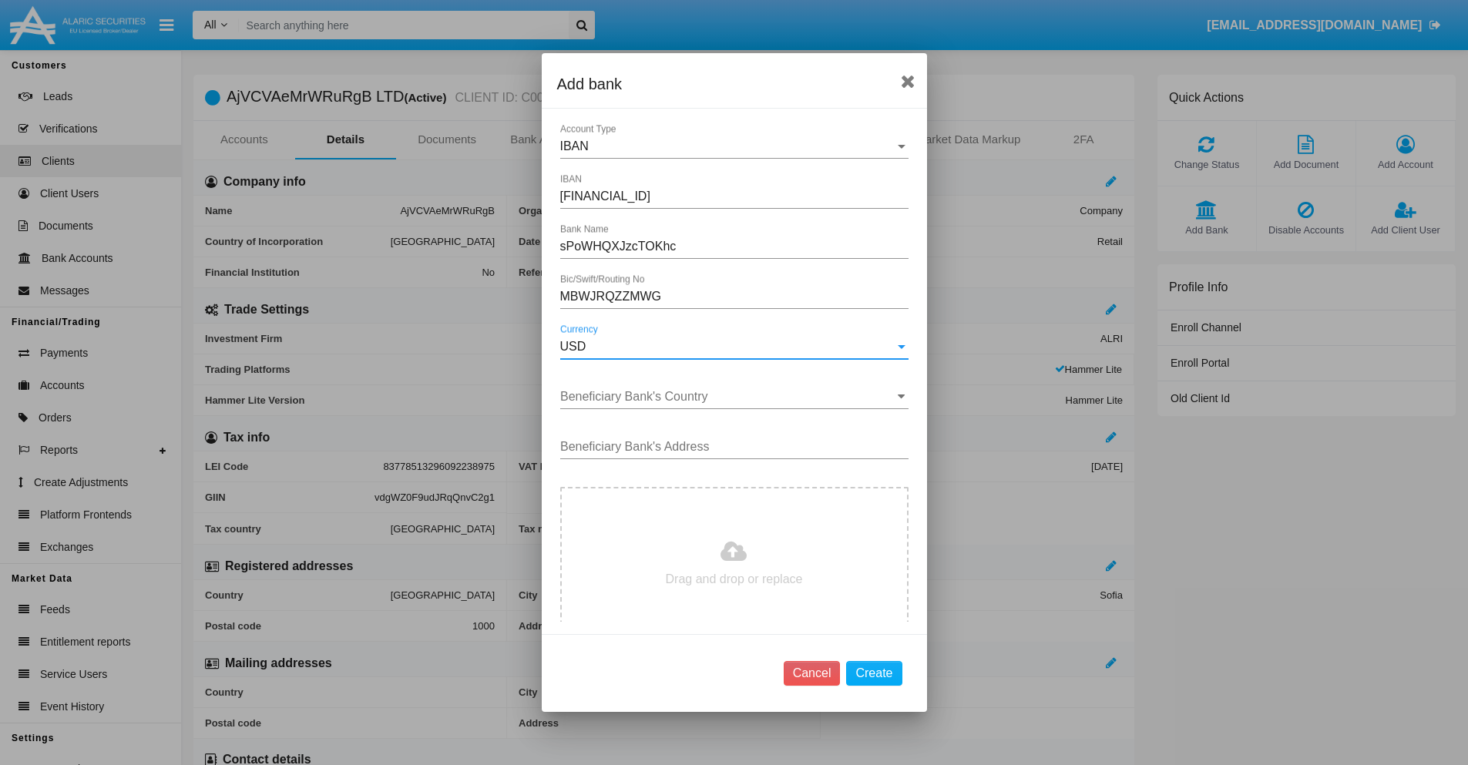
click at [728, 397] on input "Beneficiary Bank's Country" at bounding box center [734, 397] width 348 height 14
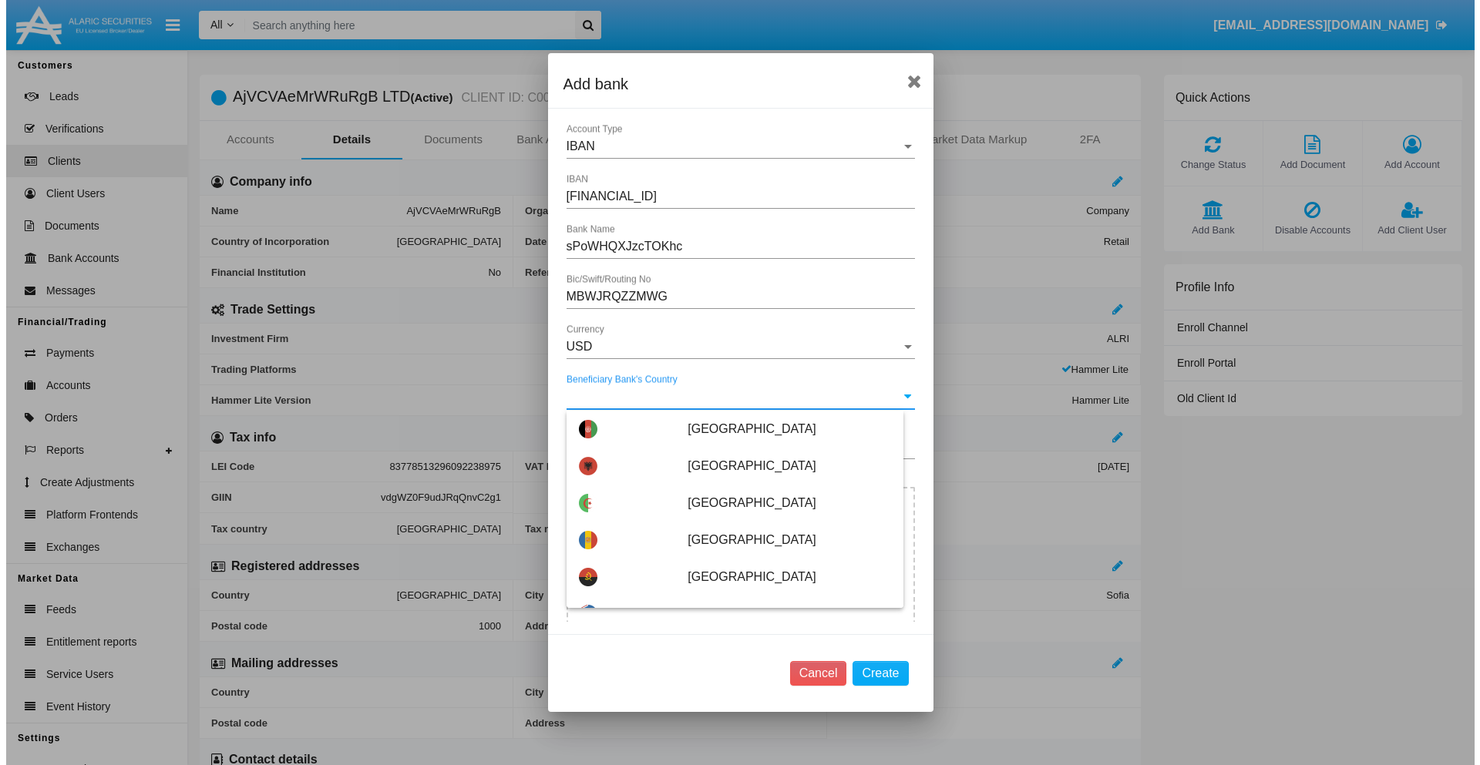
scroll to position [7831, 0]
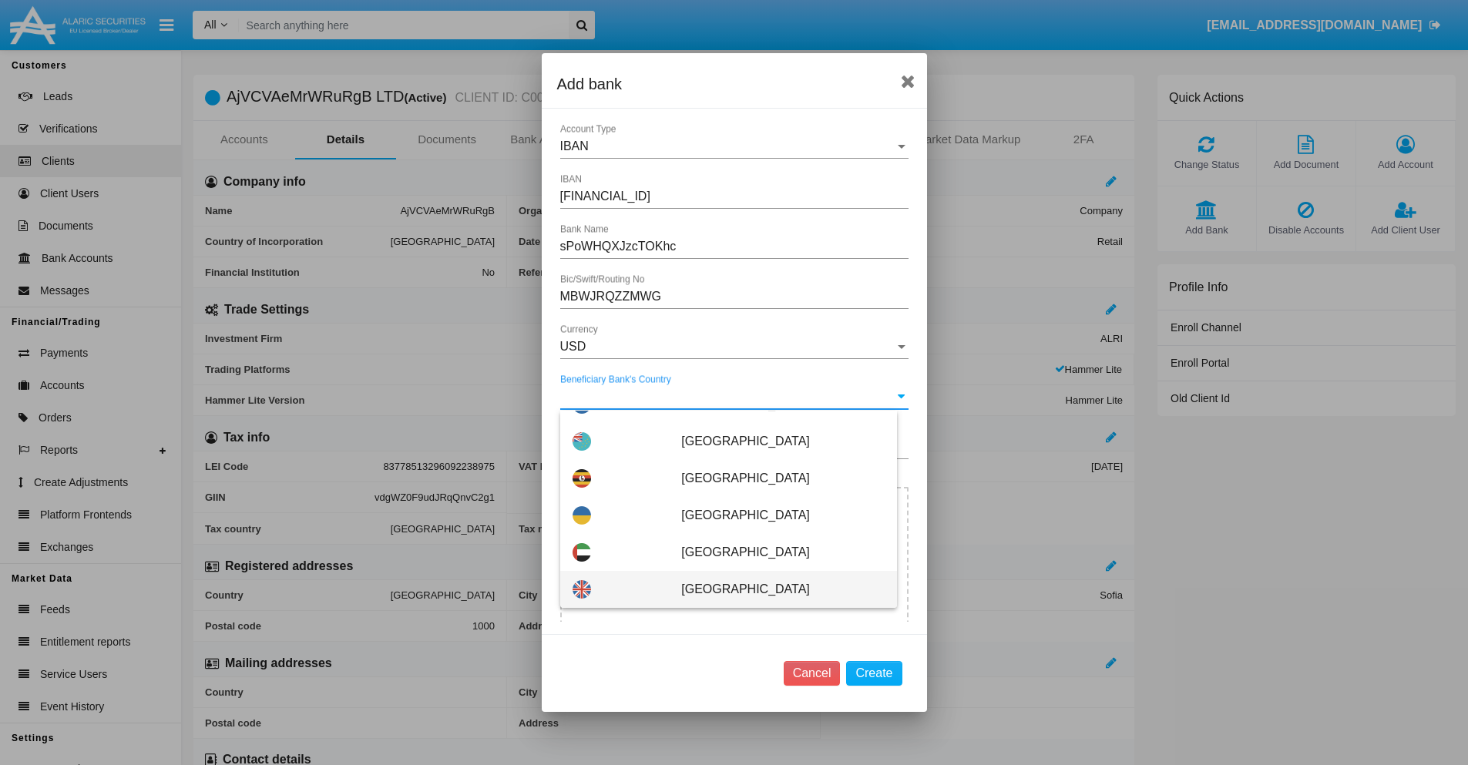
click at [775, 590] on span "[GEOGRAPHIC_DATA]" at bounding box center [782, 589] width 203 height 37
type input "[GEOGRAPHIC_DATA]"
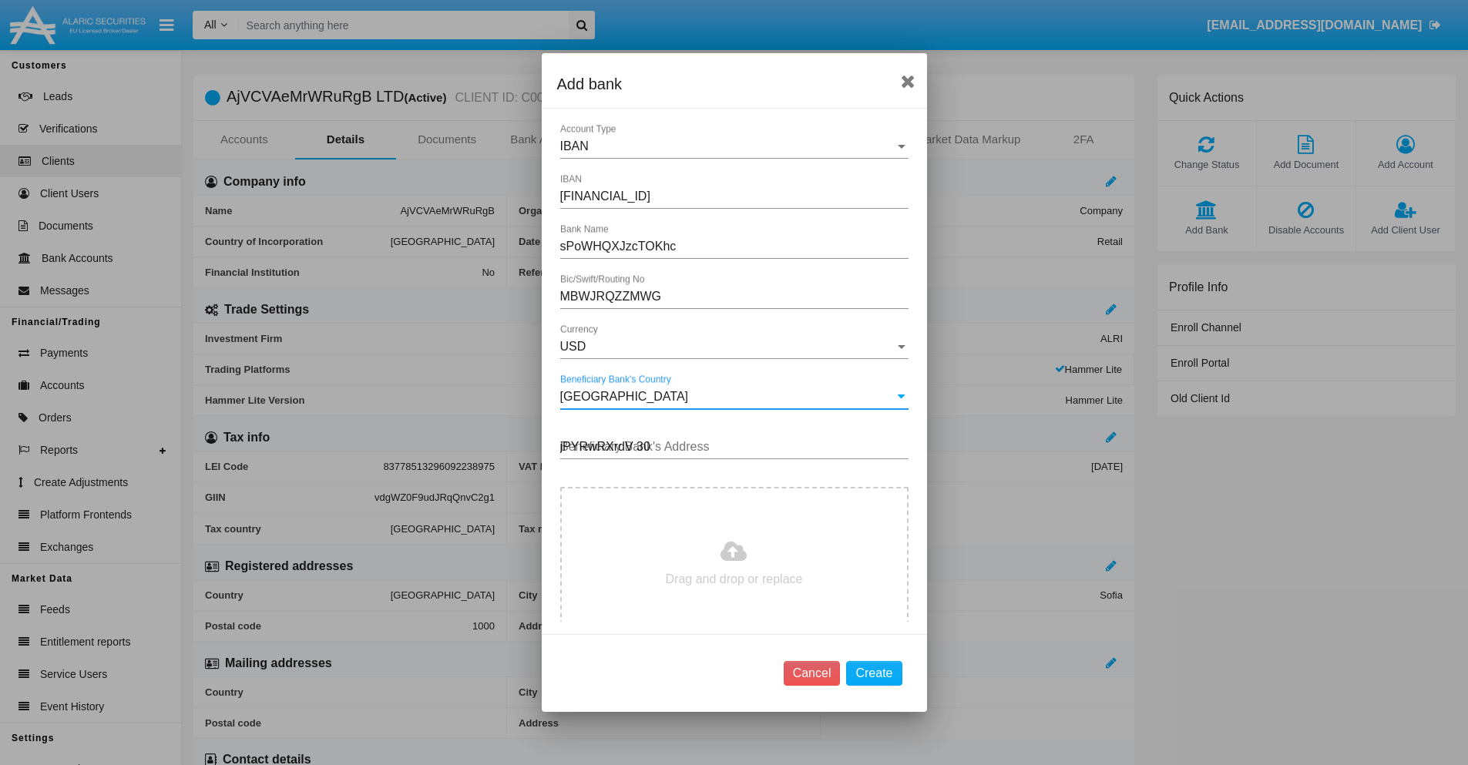
type input "jPYRwRXrdV 301"
type input "C:\fakepath\bank-statement.png"
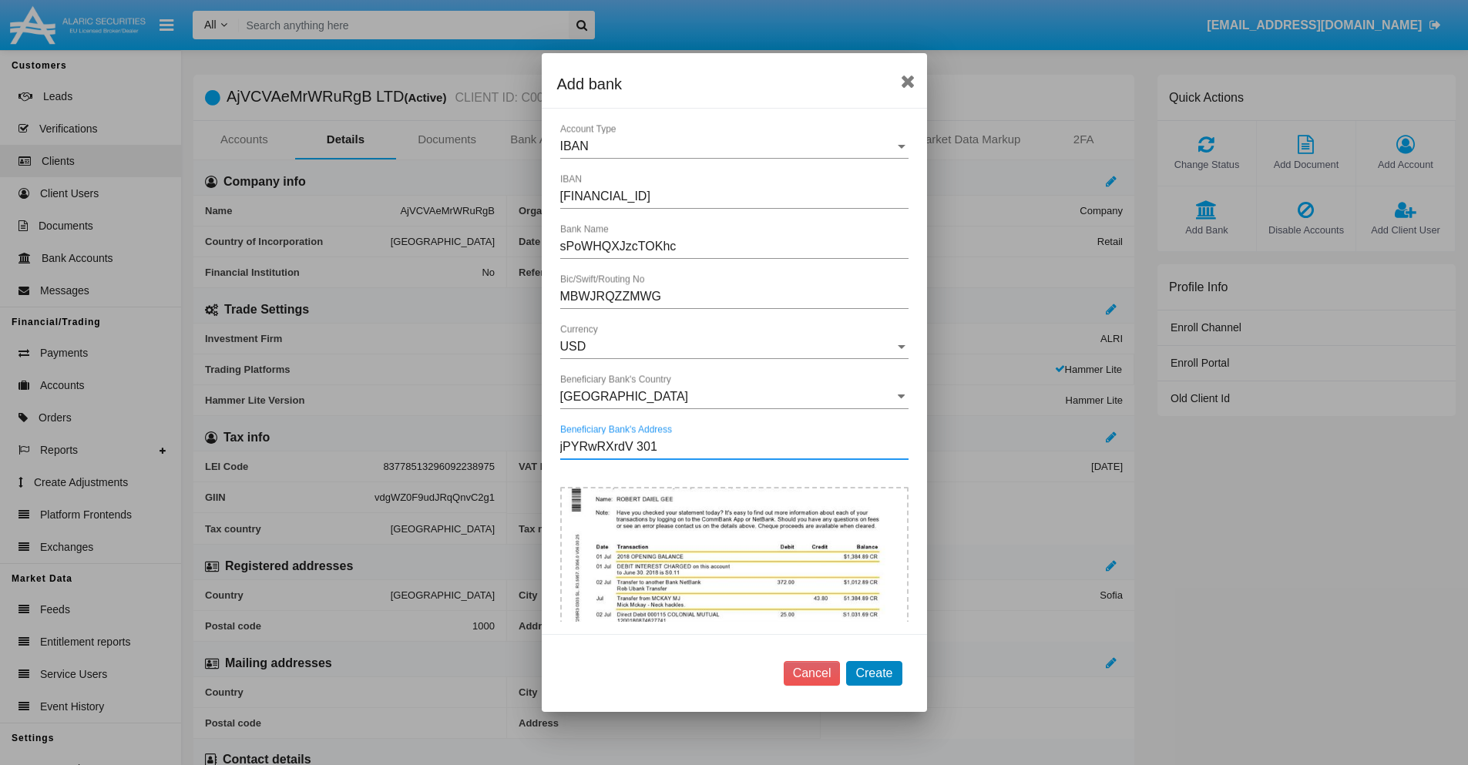
click at [874, 673] on button "Create" at bounding box center [873, 673] width 55 height 25
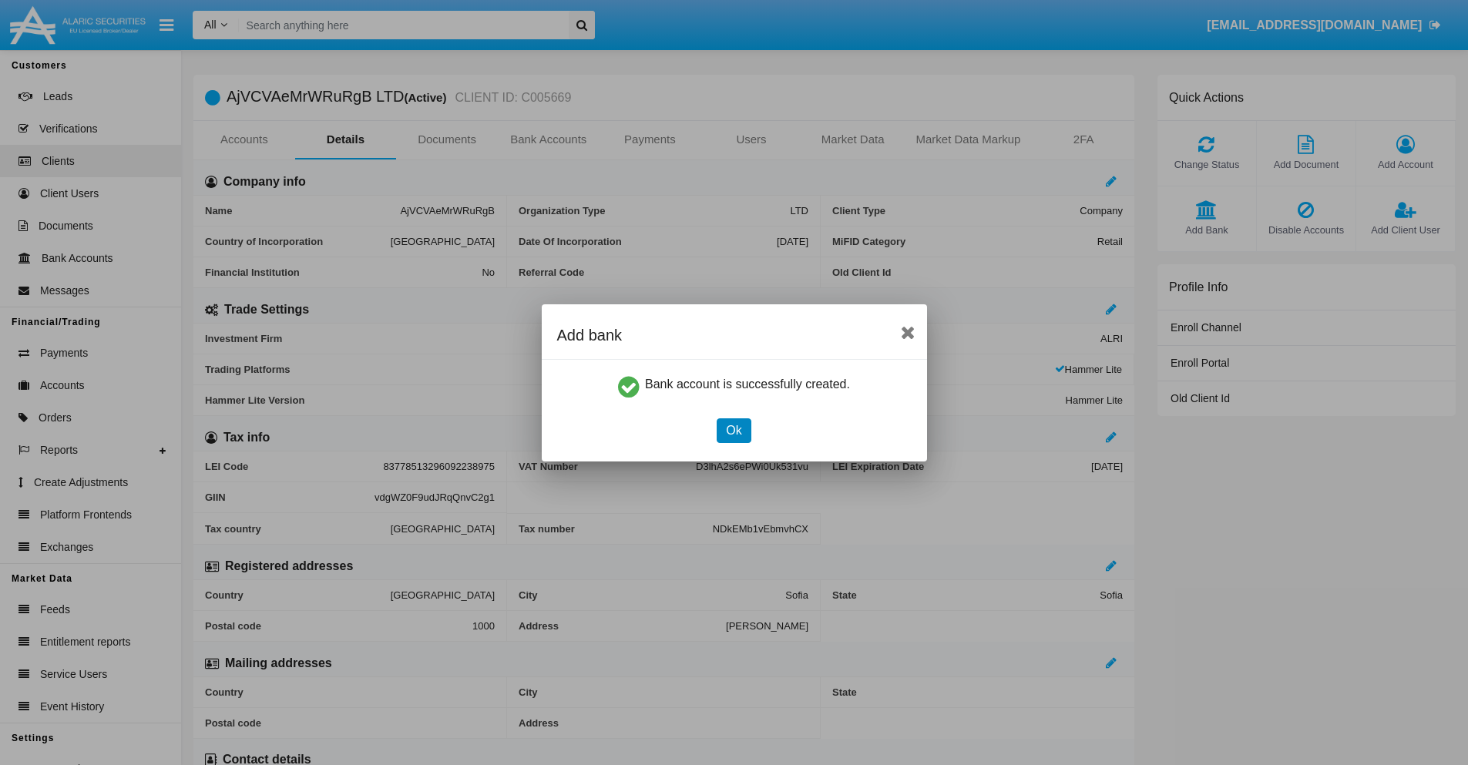
click at [734, 430] on button "Ok" at bounding box center [734, 431] width 34 height 25
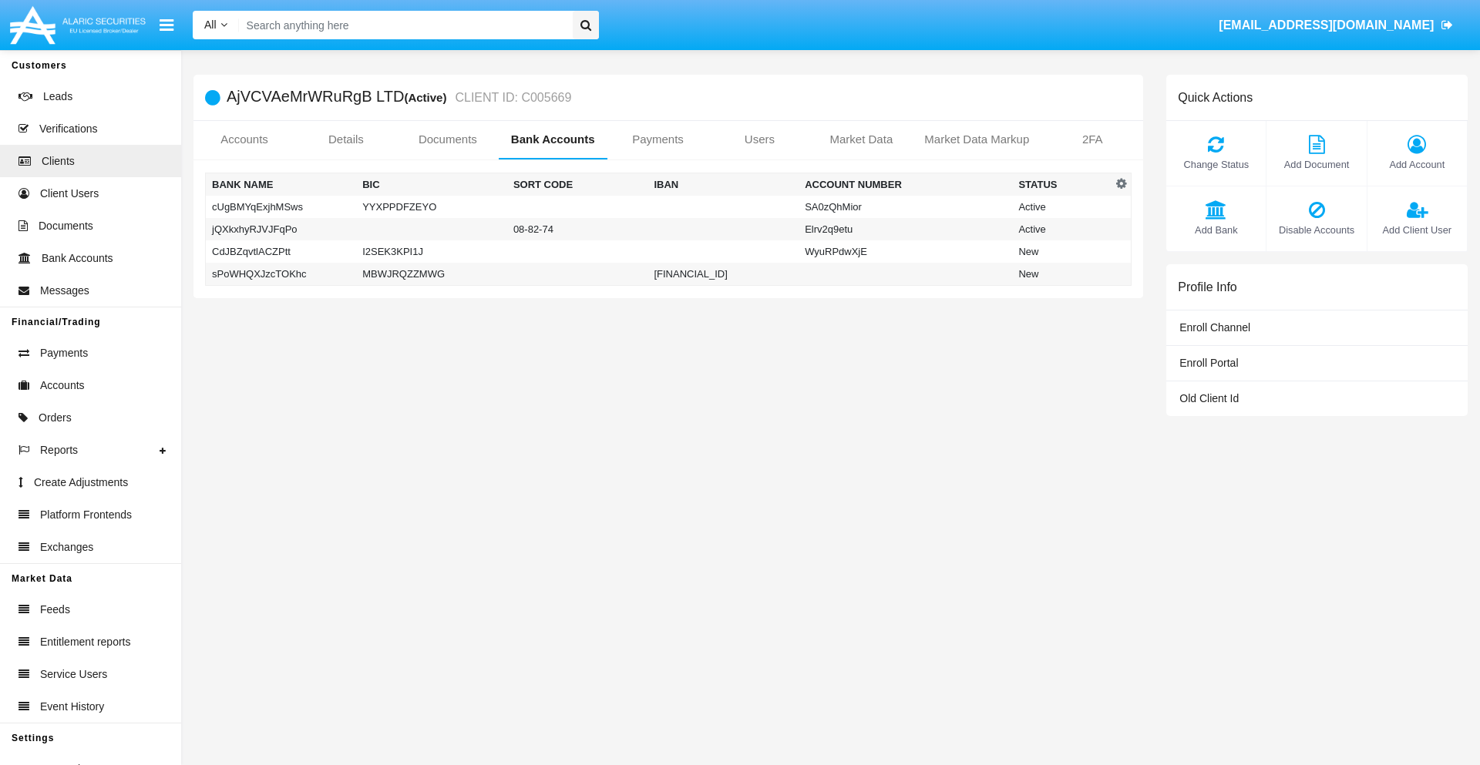
click at [281, 274] on td "sPoWHQXJzcTOKhc" at bounding box center [281, 274] width 151 height 23
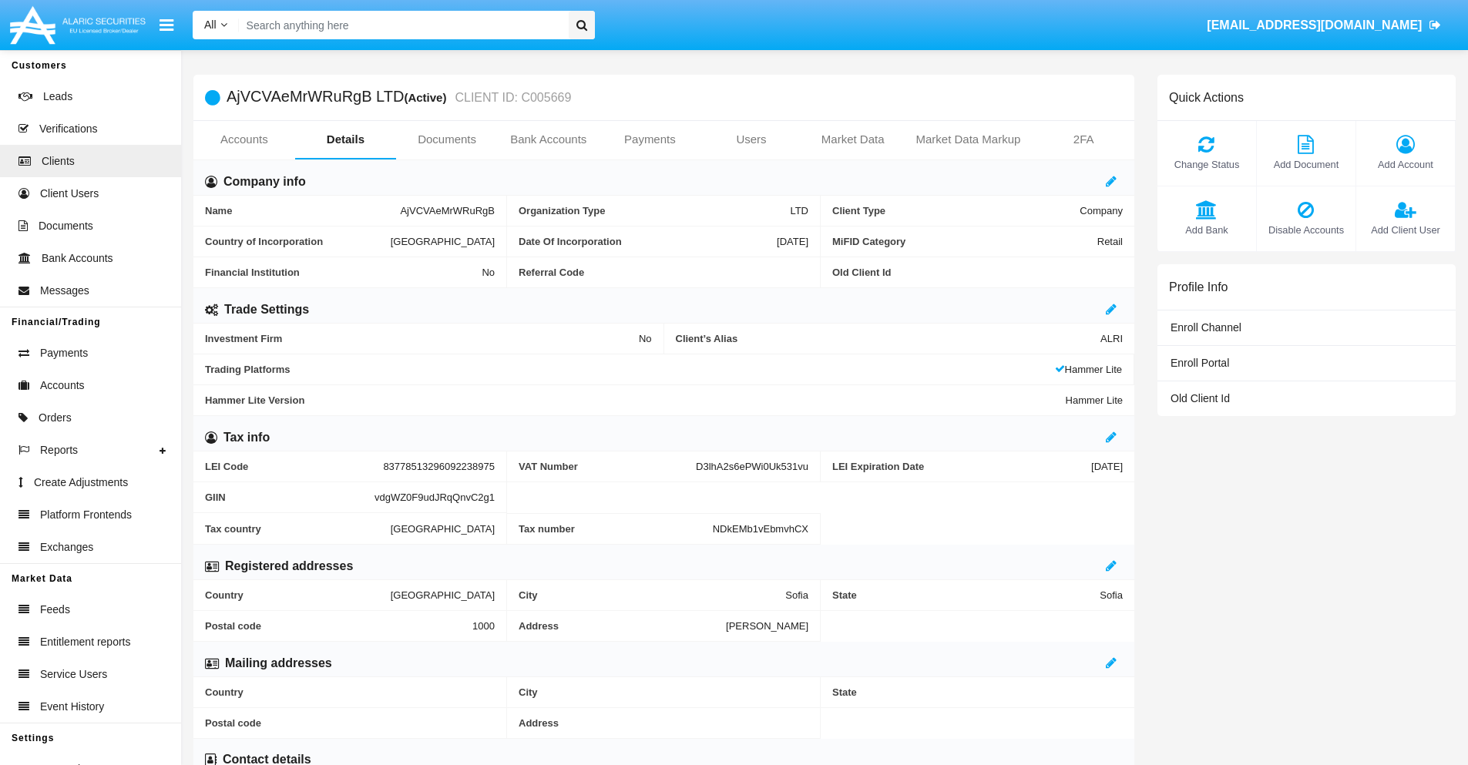
click at [1206, 230] on span "Add Bank" at bounding box center [1206, 230] width 83 height 15
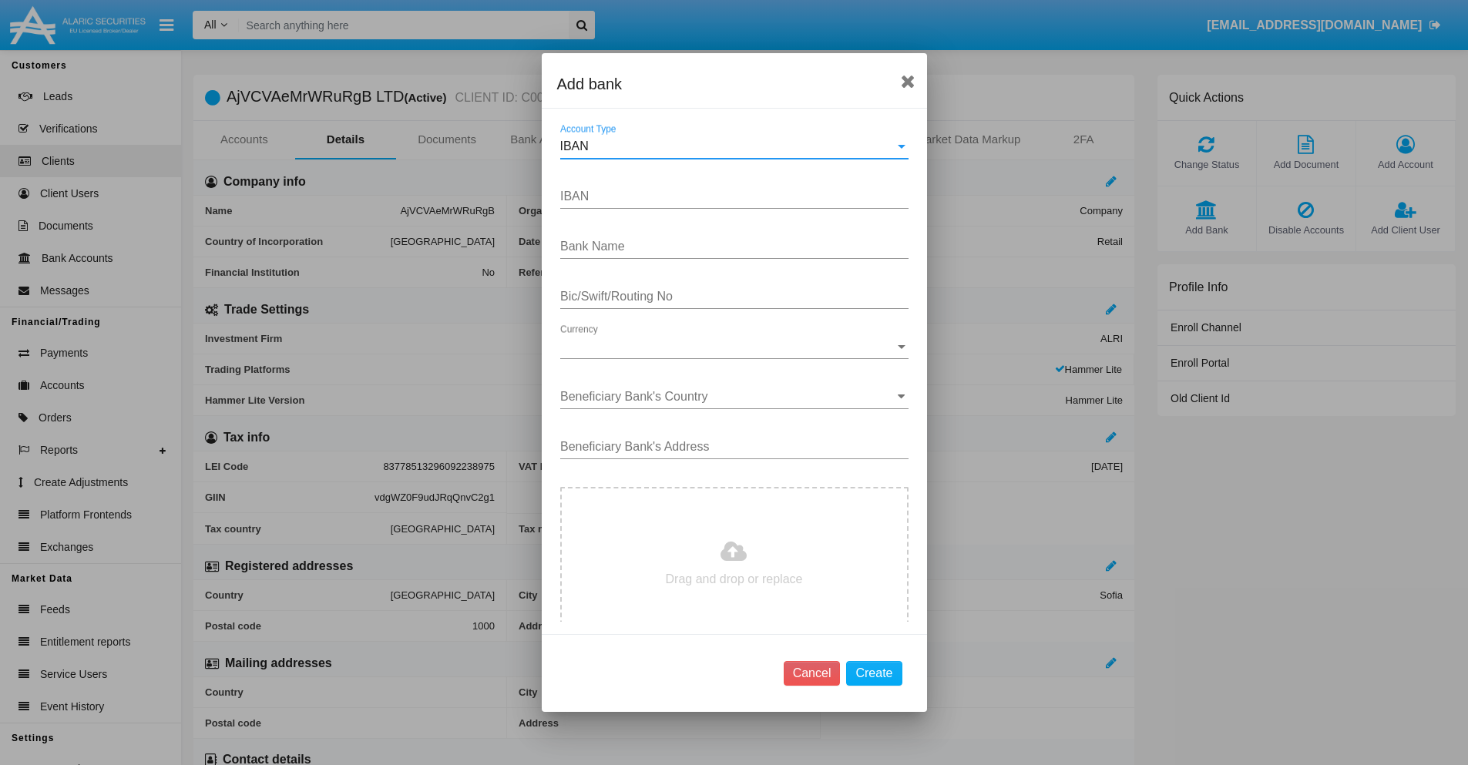
click at [728, 146] on div "IBAN" at bounding box center [727, 147] width 335 height 14
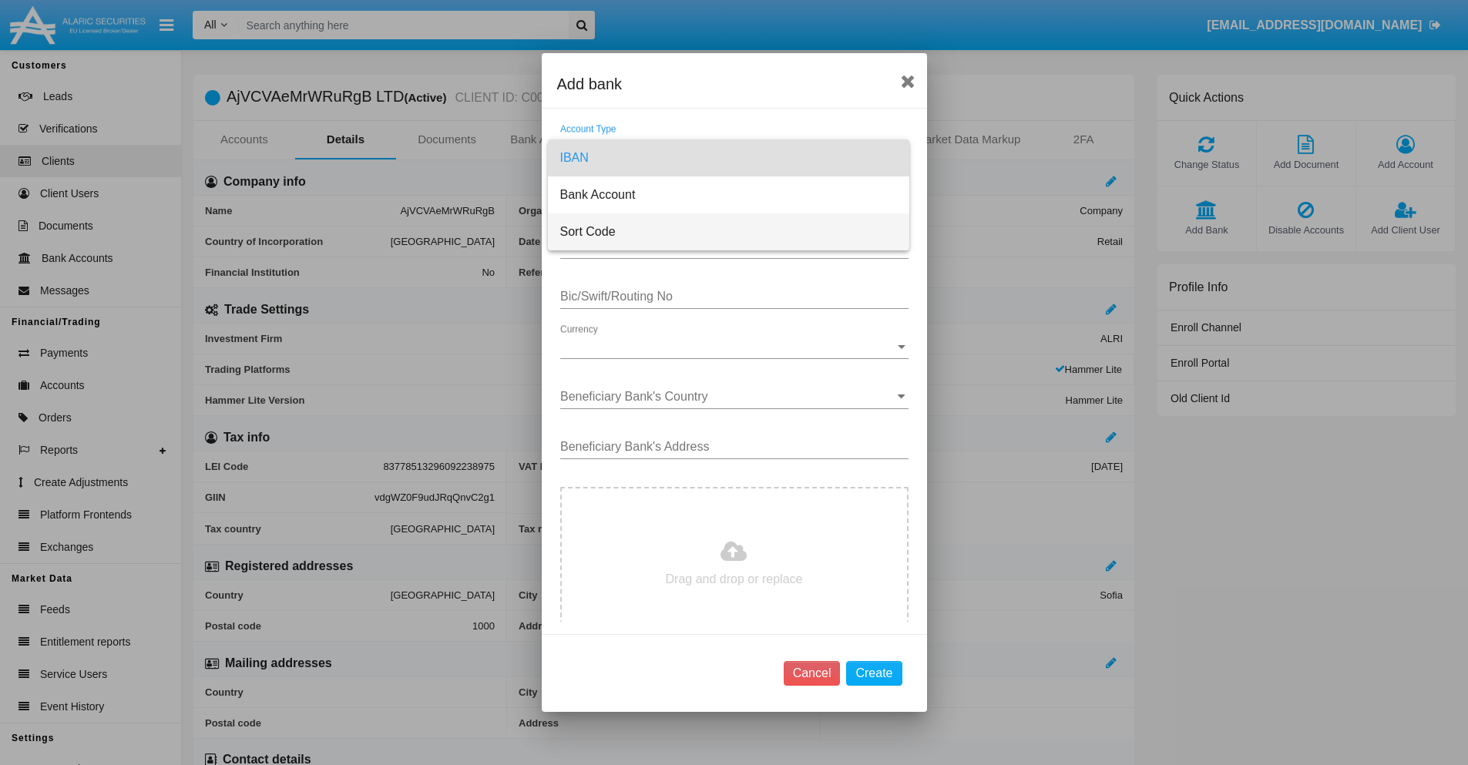
click at [728, 232] on span "Sort Code" at bounding box center [728, 231] width 337 height 37
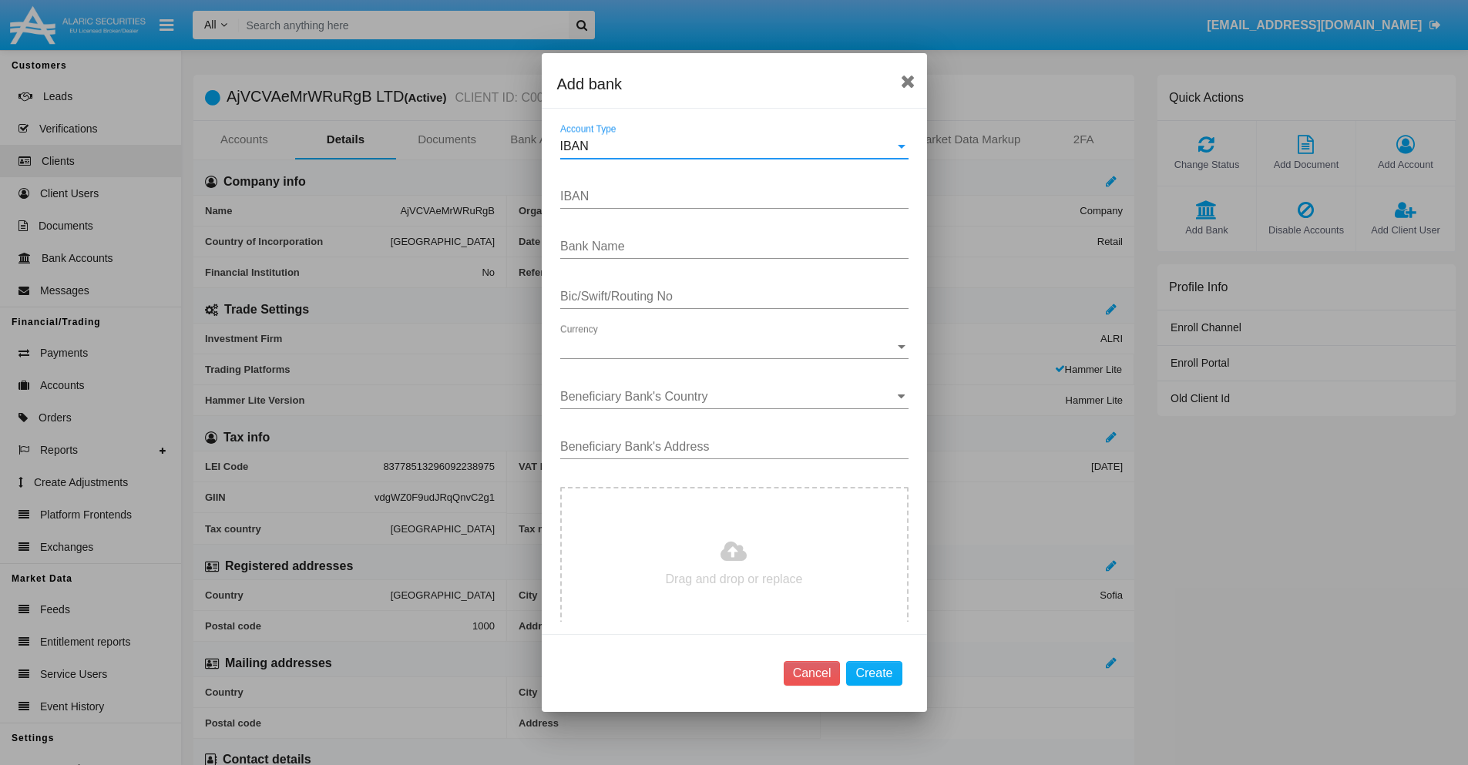
type input "[GEOGRAPHIC_DATA]"
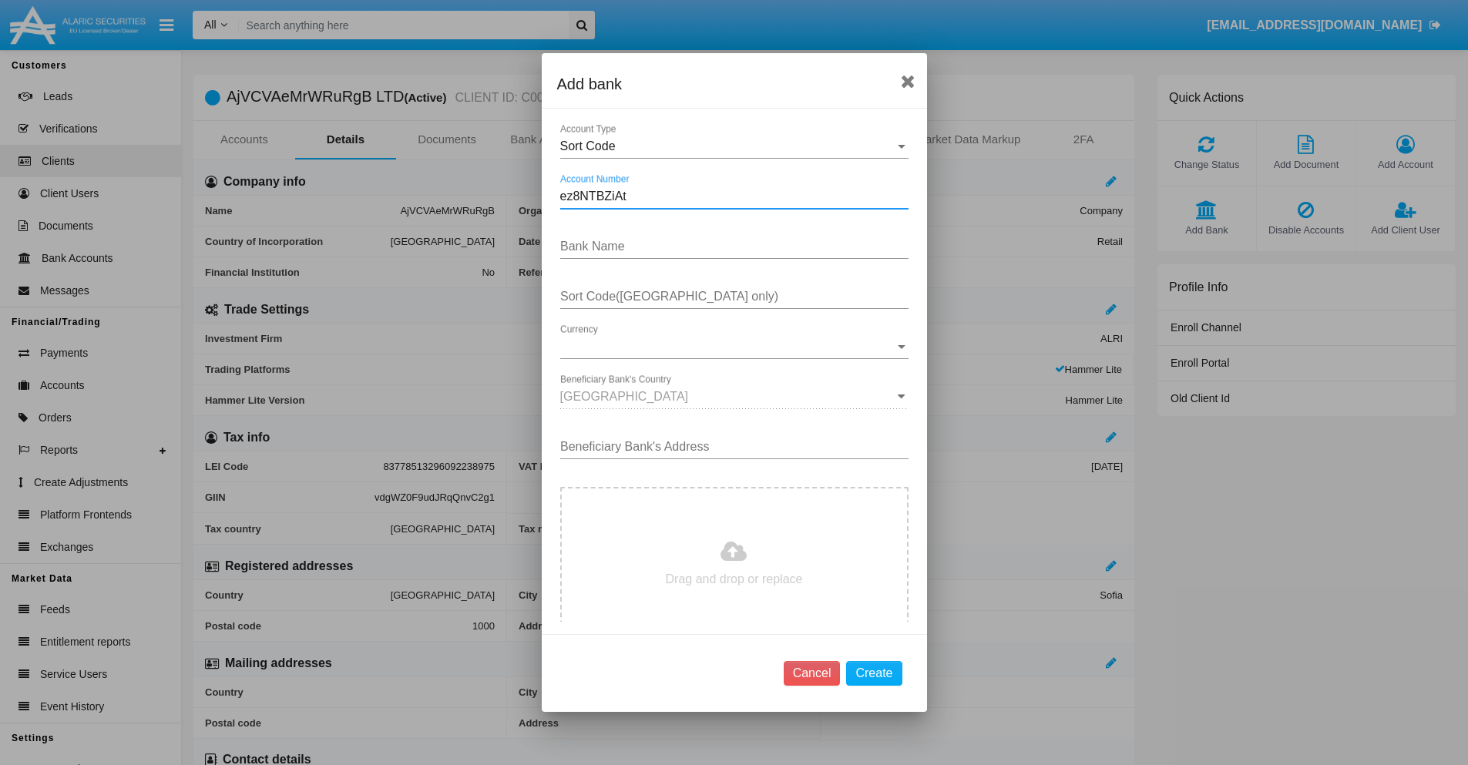
type input "ez8NTBZiAt"
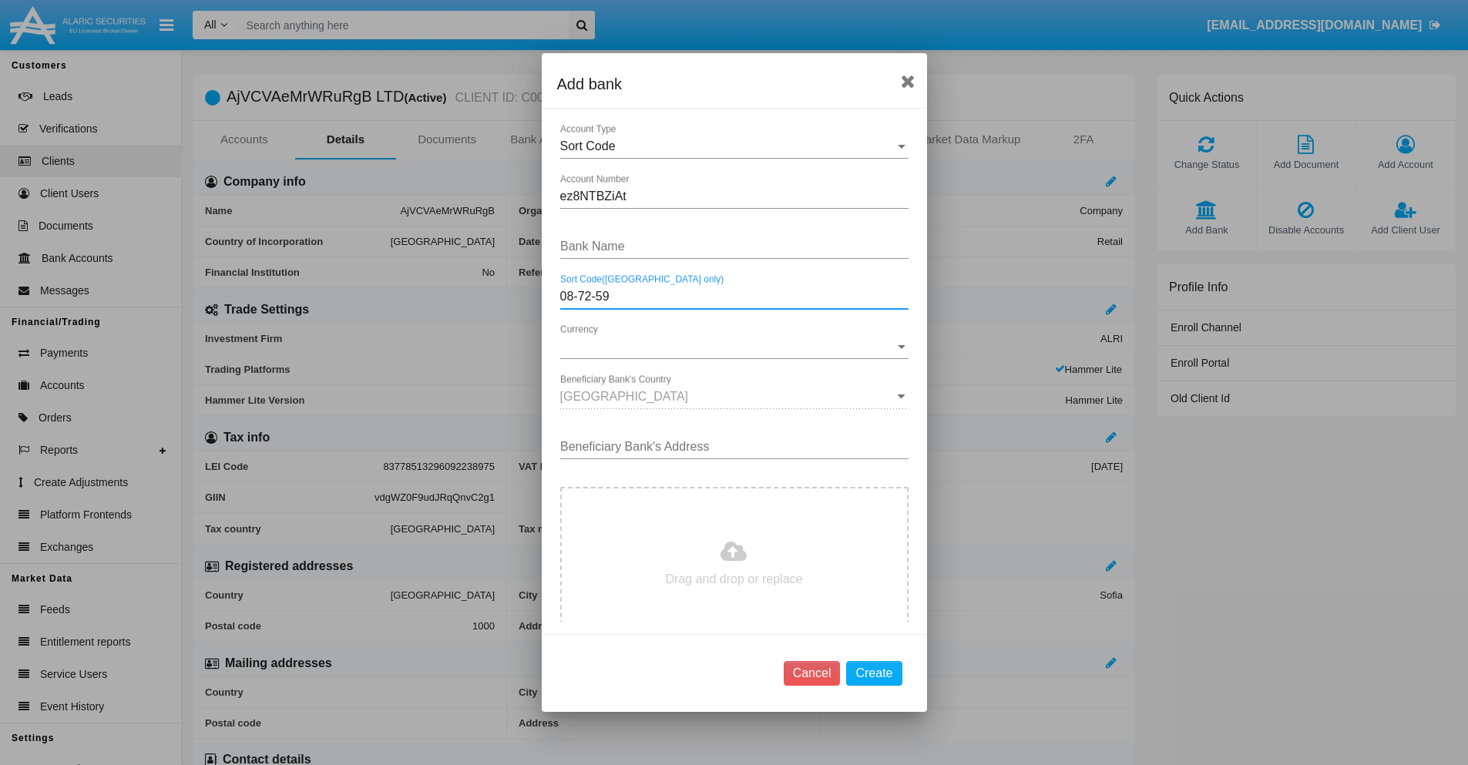
type input "08-72-59"
type input "JktxKbUvaHKXVDh"
click at [728, 347] on span "Currency" at bounding box center [727, 347] width 335 height 14
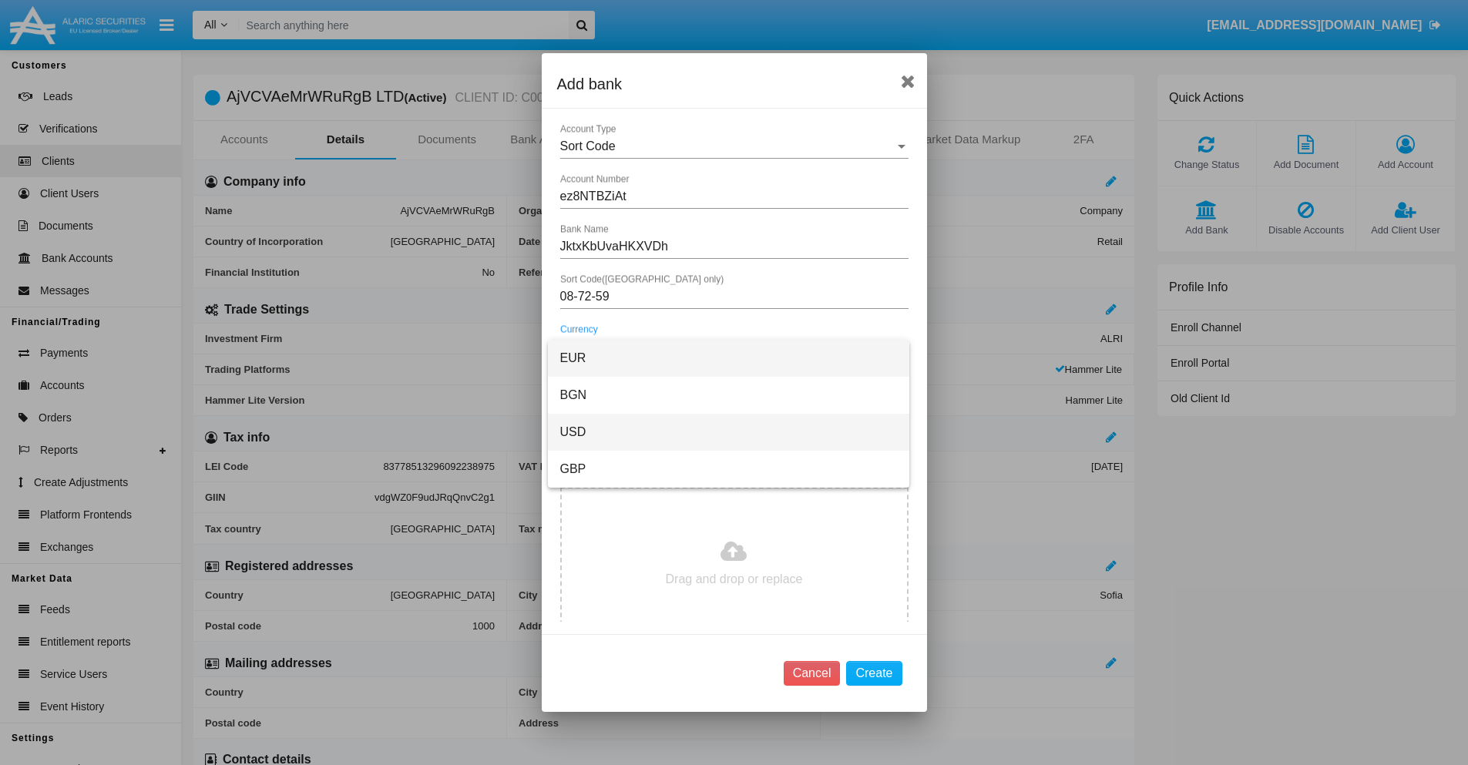
click at [728, 432] on span "USD" at bounding box center [728, 432] width 337 height 37
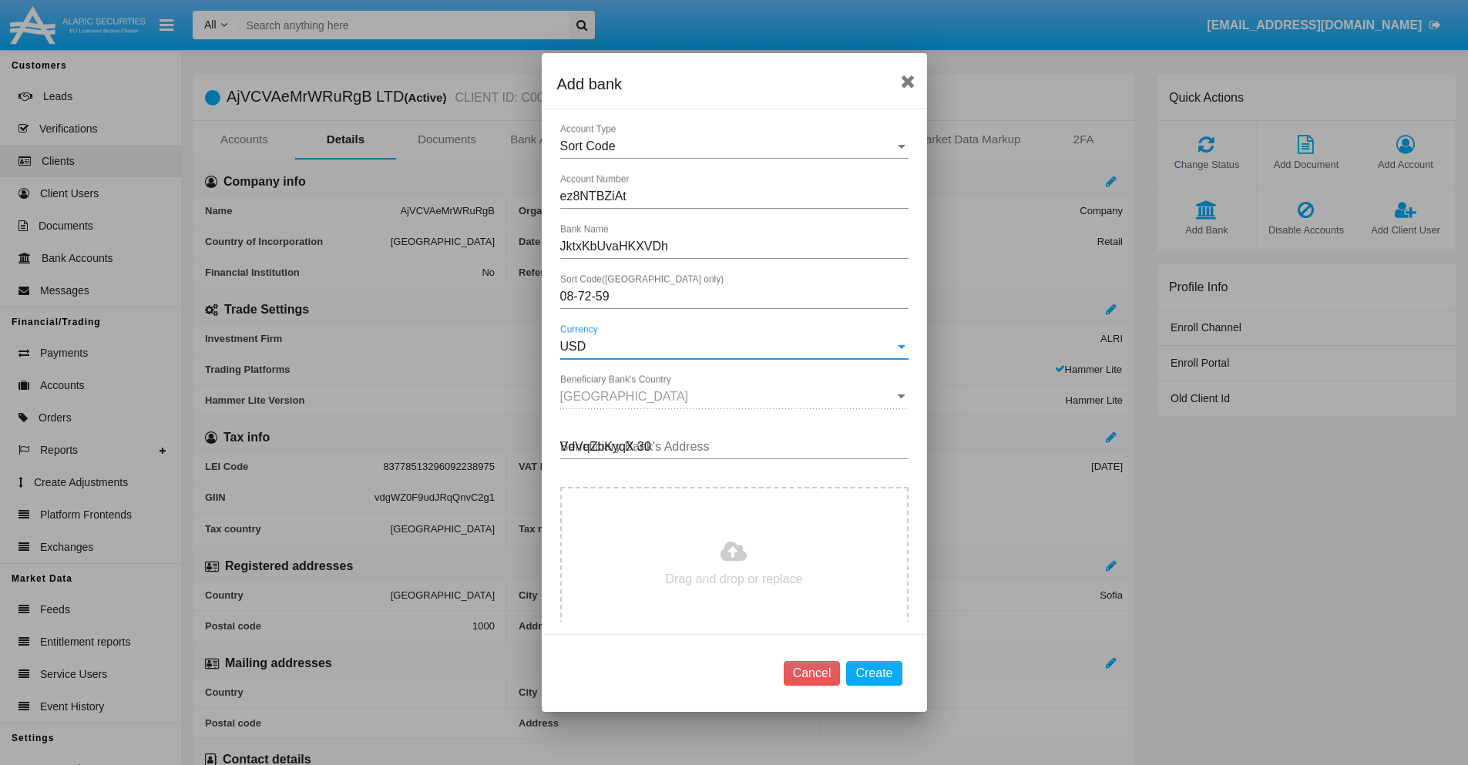
type input "VdVqZbKyqX 300"
type input "C:\fakepath\bank-statement.png"
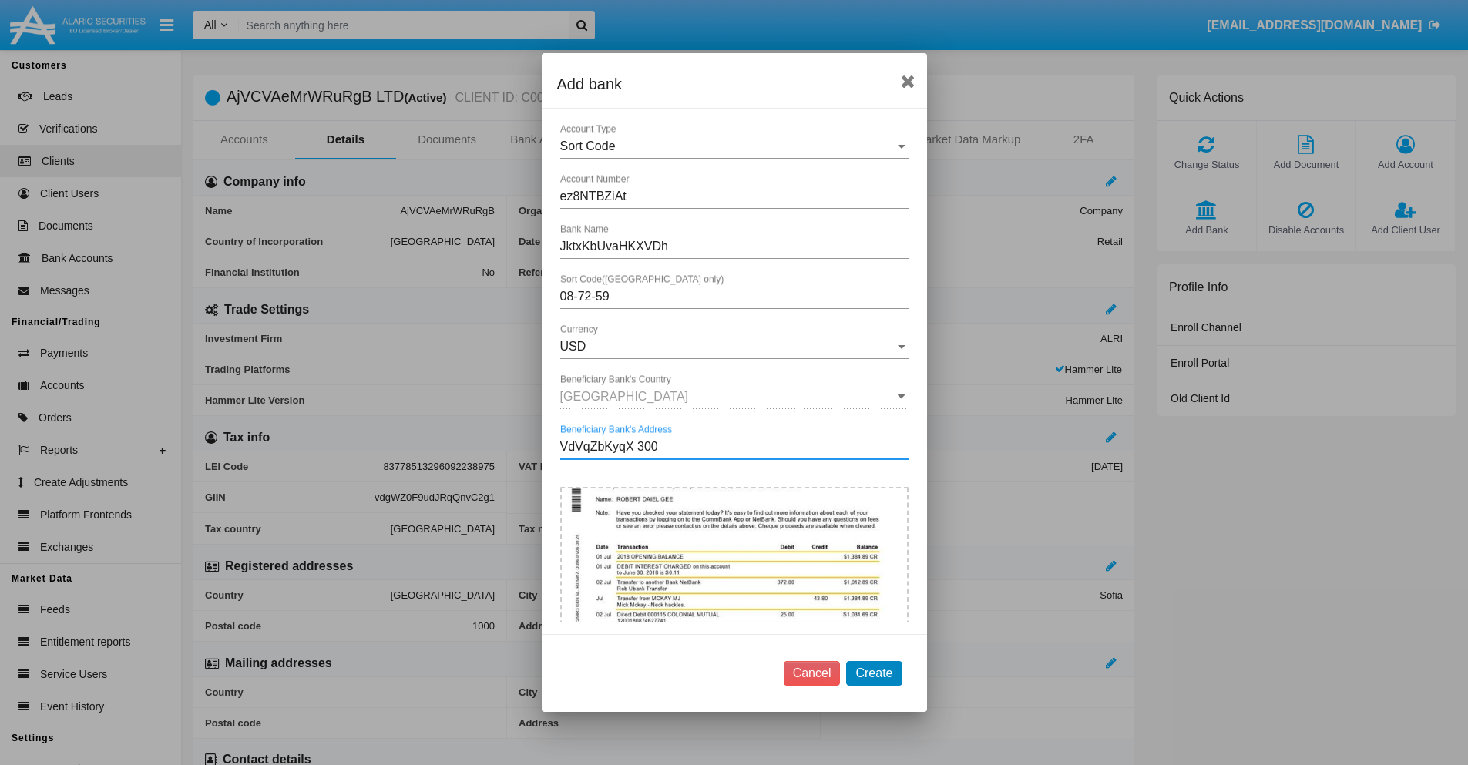
click at [874, 673] on button "Create" at bounding box center [873, 673] width 55 height 25
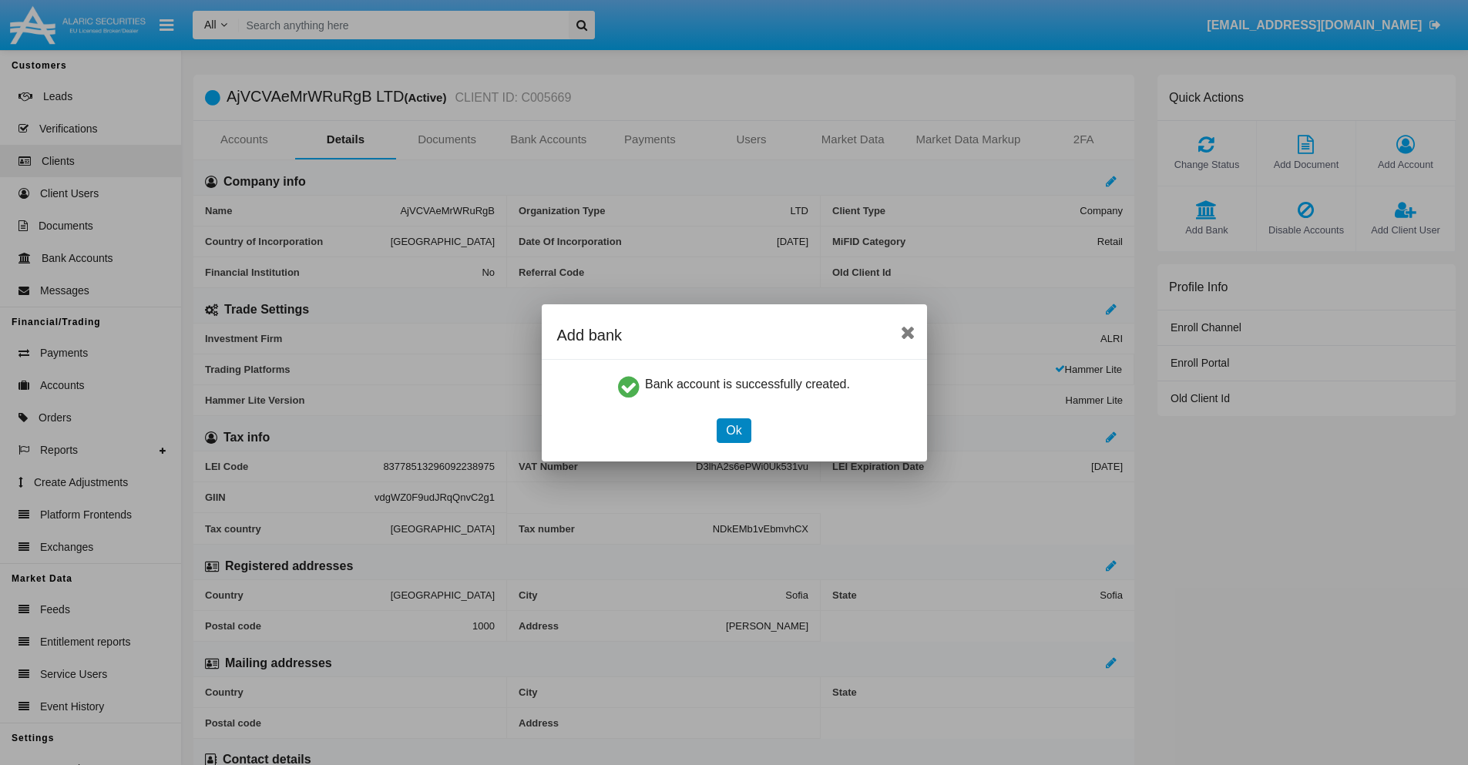
click at [734, 430] on button "Ok" at bounding box center [734, 431] width 34 height 25
